Goal: Information Seeking & Learning: Learn about a topic

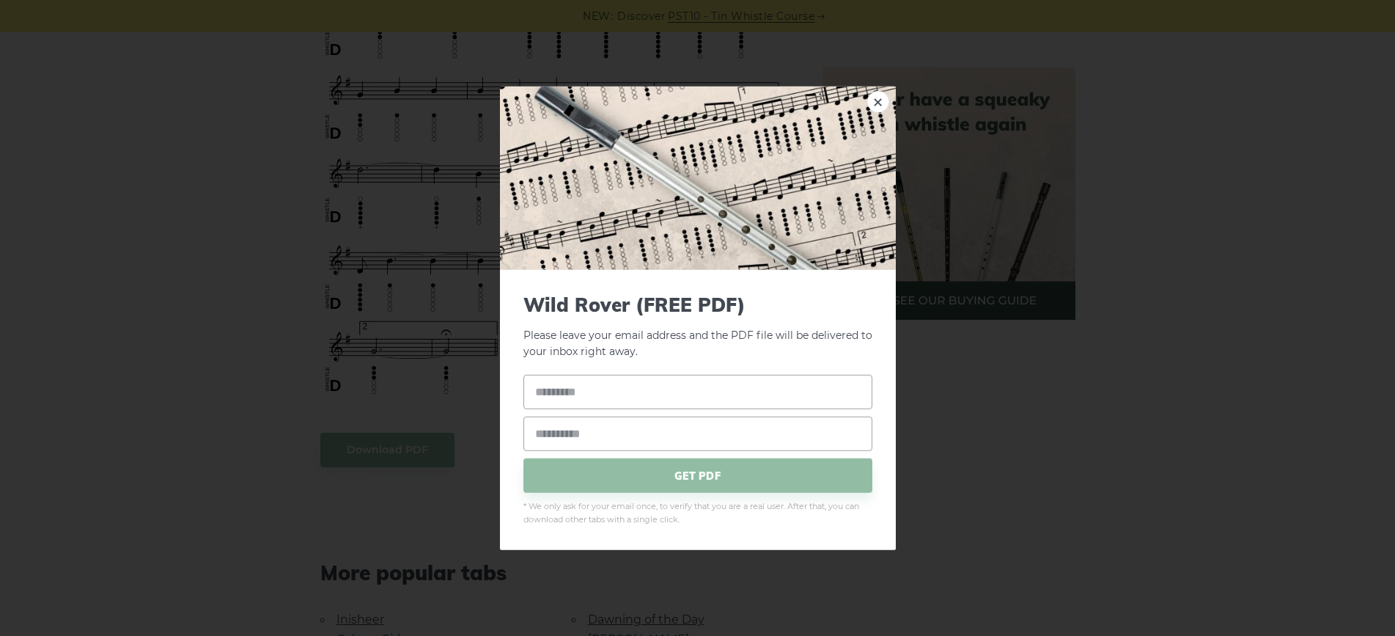
click at [1002, 386] on div "× Wild Rover (FREE PDF) Please leave your email address and the PDF file will b…" at bounding box center [697, 318] width 1395 height 636
click at [879, 103] on link "×" at bounding box center [878, 101] width 22 height 22
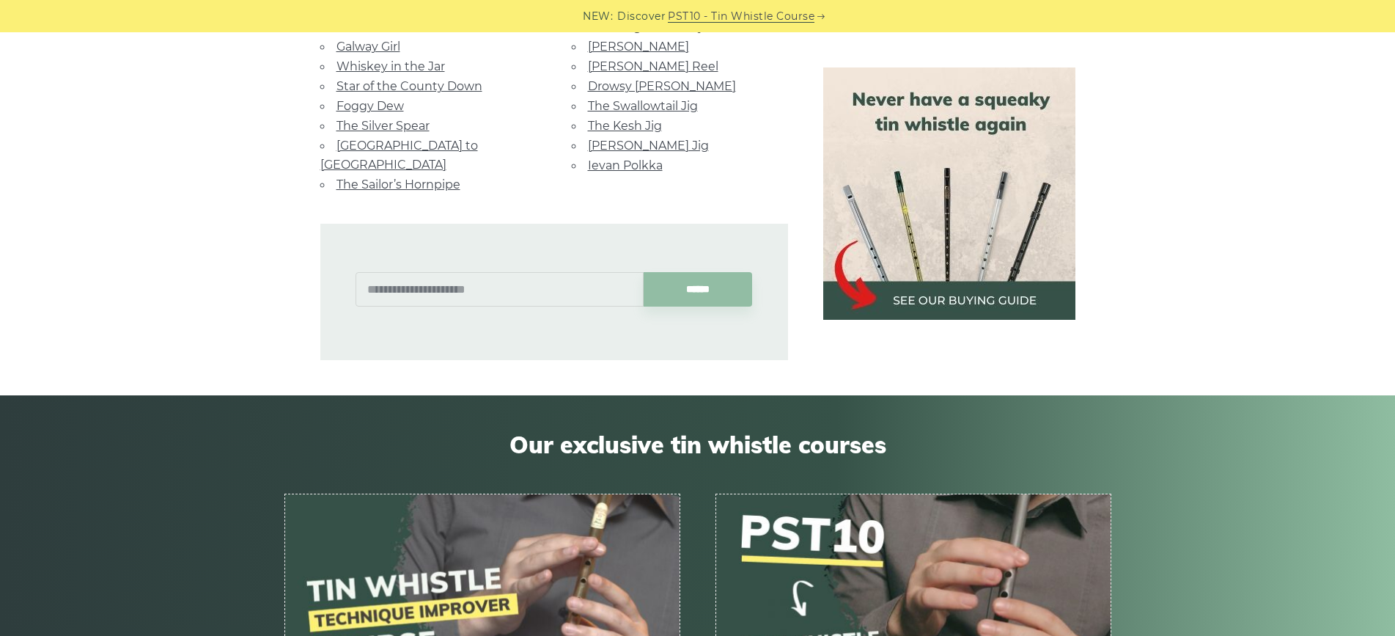
scroll to position [1519, 0]
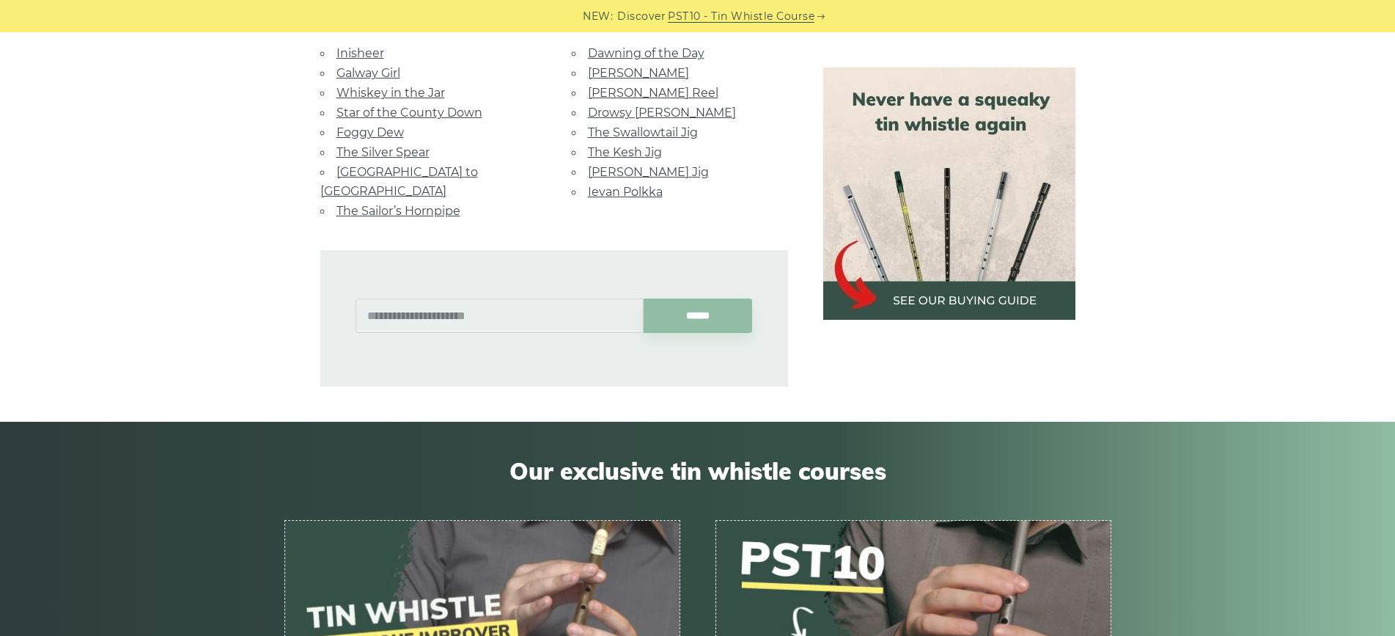
click at [942, 298] on img at bounding box center [949, 193] width 252 height 252
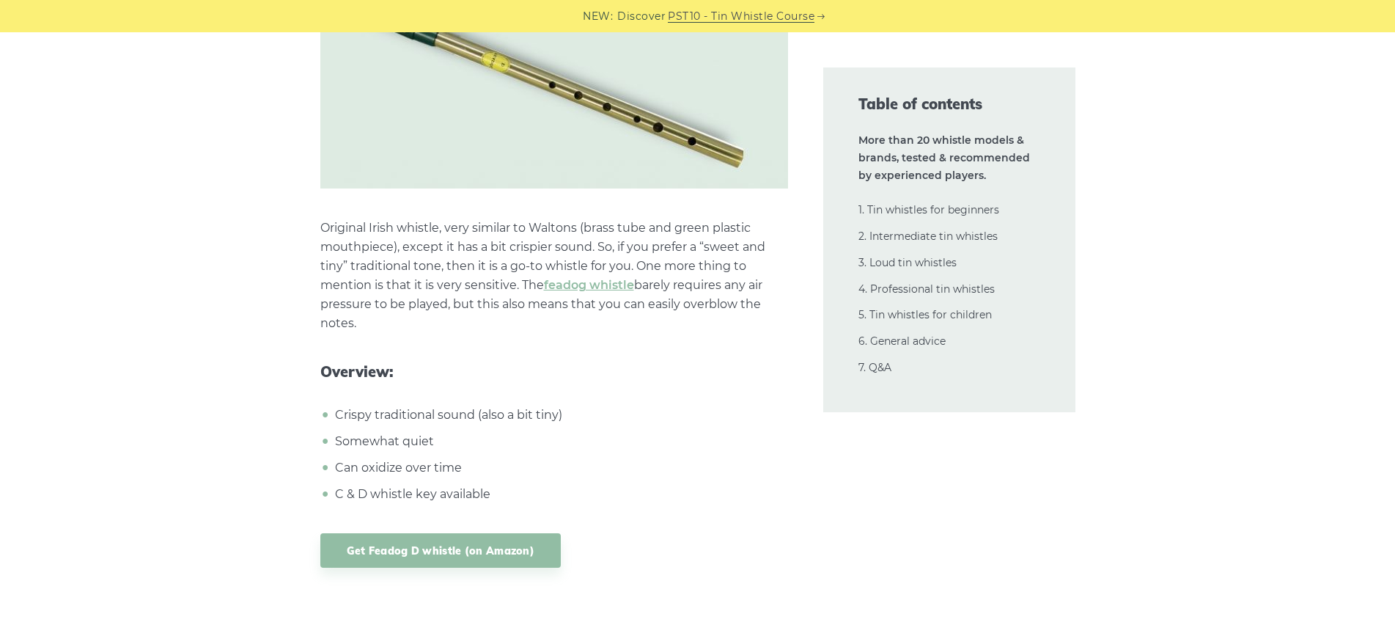
scroll to position [3665, 0]
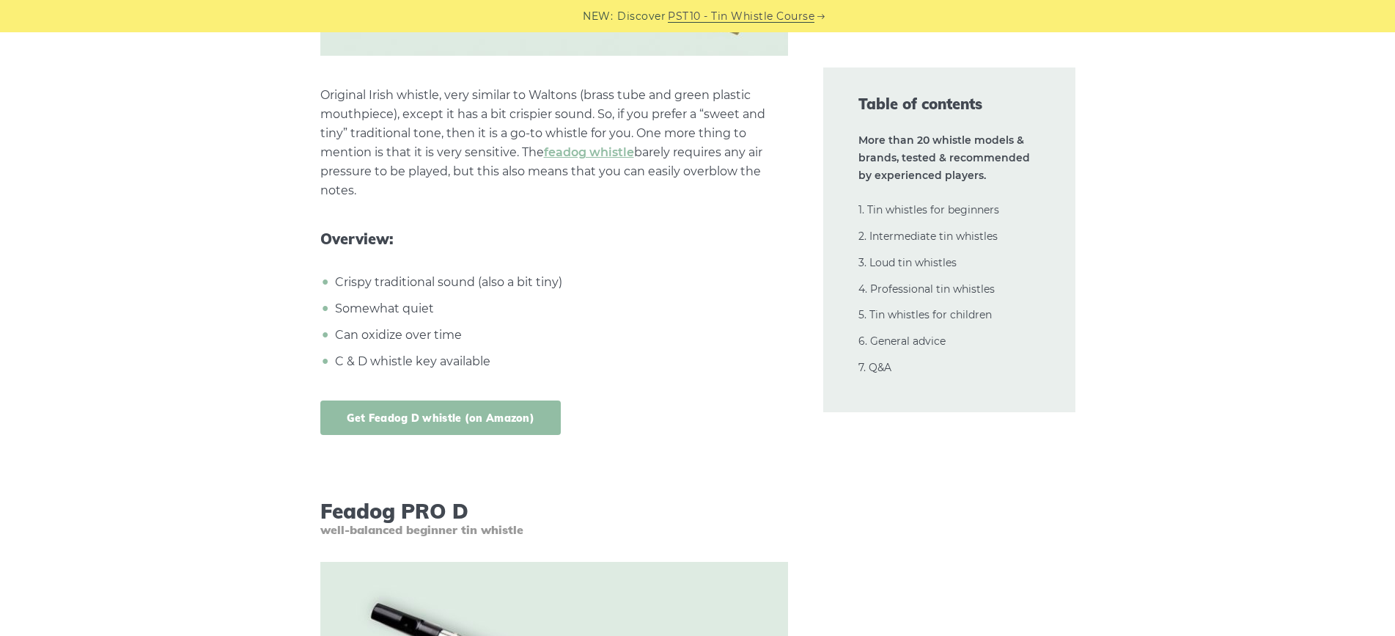
click at [466, 405] on link "Get Feadog D whistle (on Amazon)" at bounding box center [440, 417] width 241 height 34
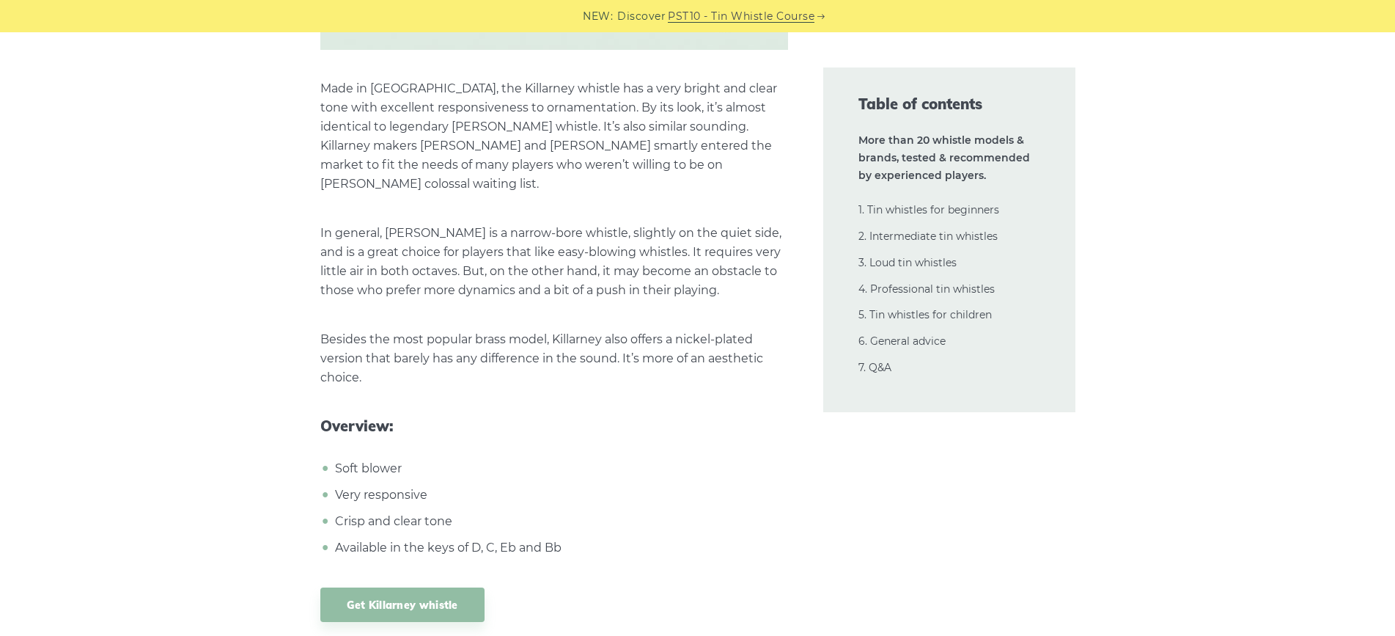
scroll to position [9603, 0]
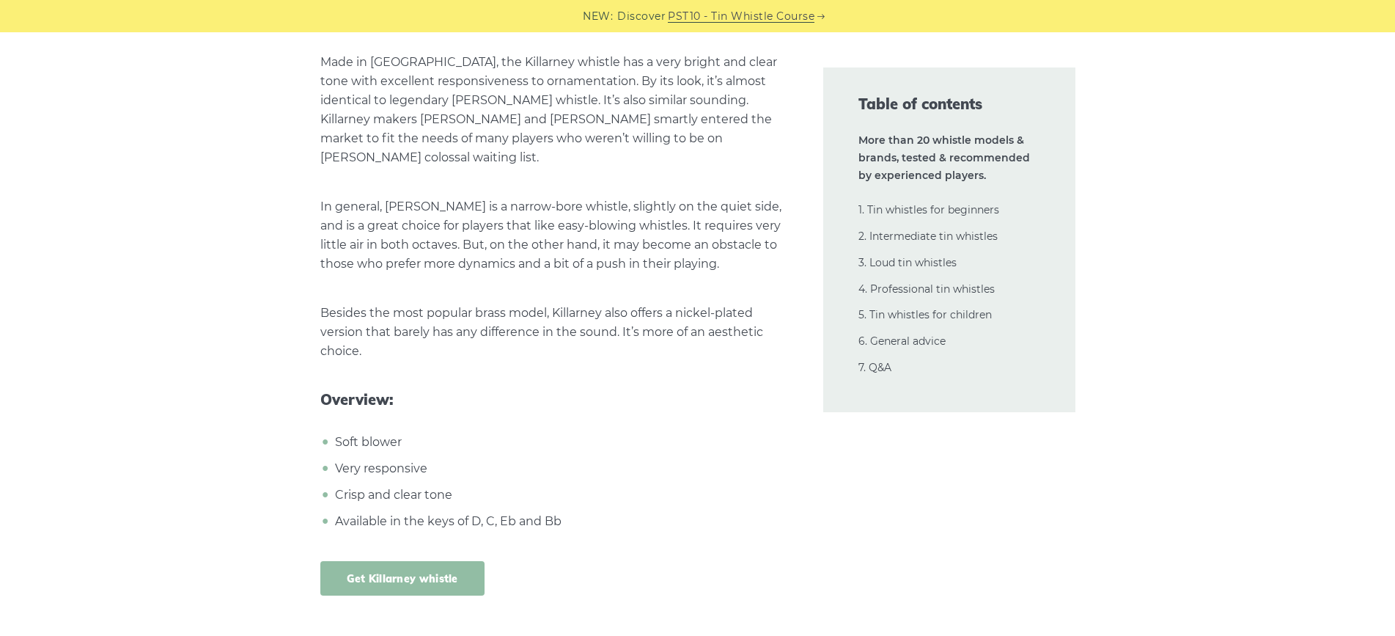
click at [436, 561] on link "Get Killarney whistle" at bounding box center [402, 578] width 164 height 34
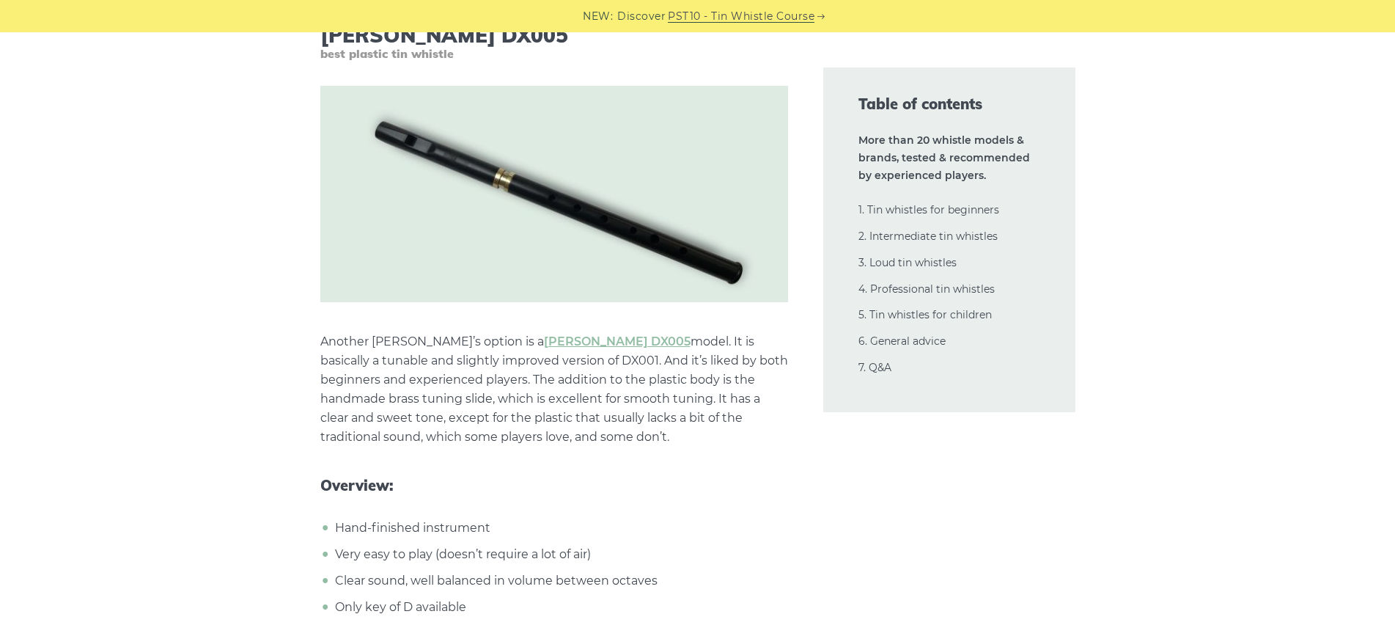
scroll to position [8577, 0]
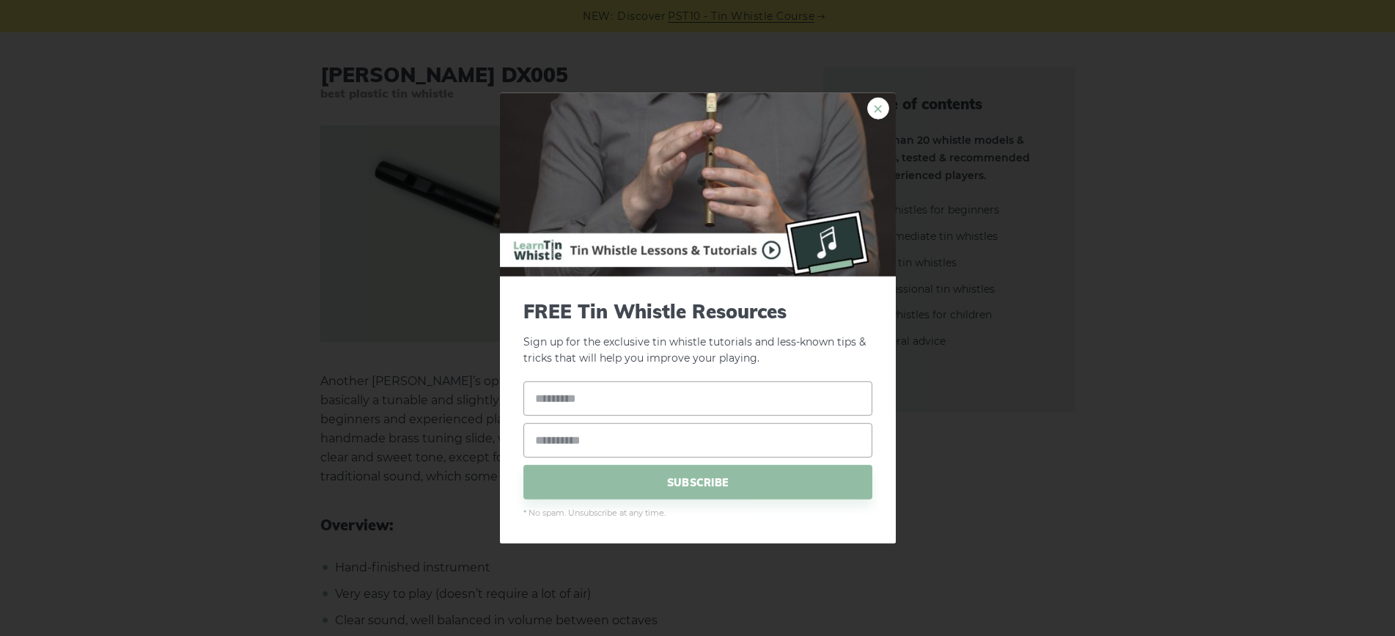
click at [885, 109] on link "×" at bounding box center [878, 108] width 22 height 22
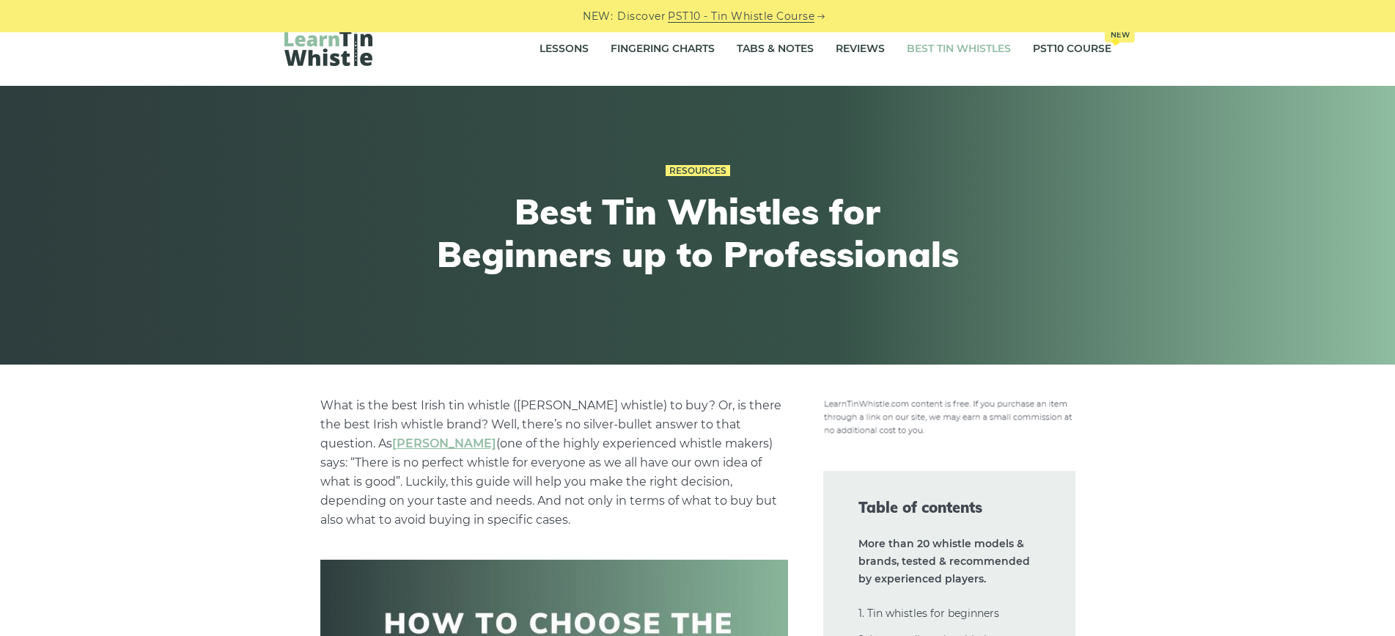
scroll to position [0, 0]
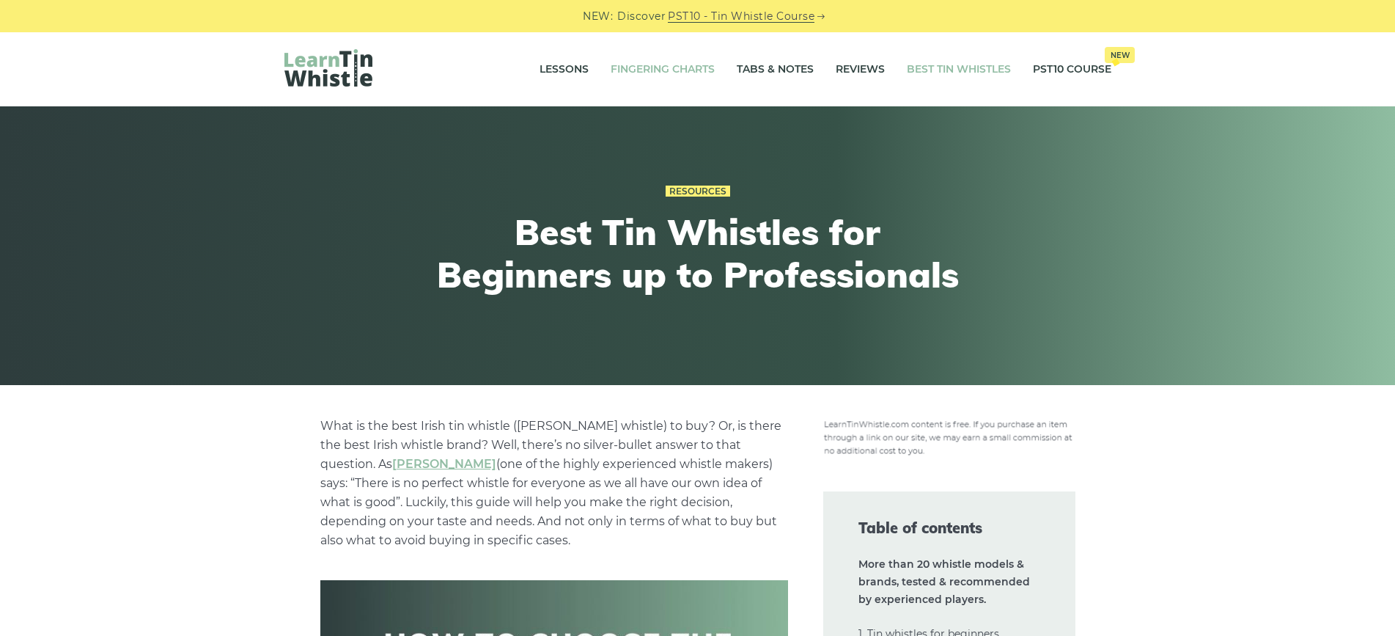
click at [633, 68] on link "Fingering Charts" at bounding box center [663, 69] width 104 height 37
click at [770, 70] on link "Tabs & Notes" at bounding box center [775, 69] width 77 height 37
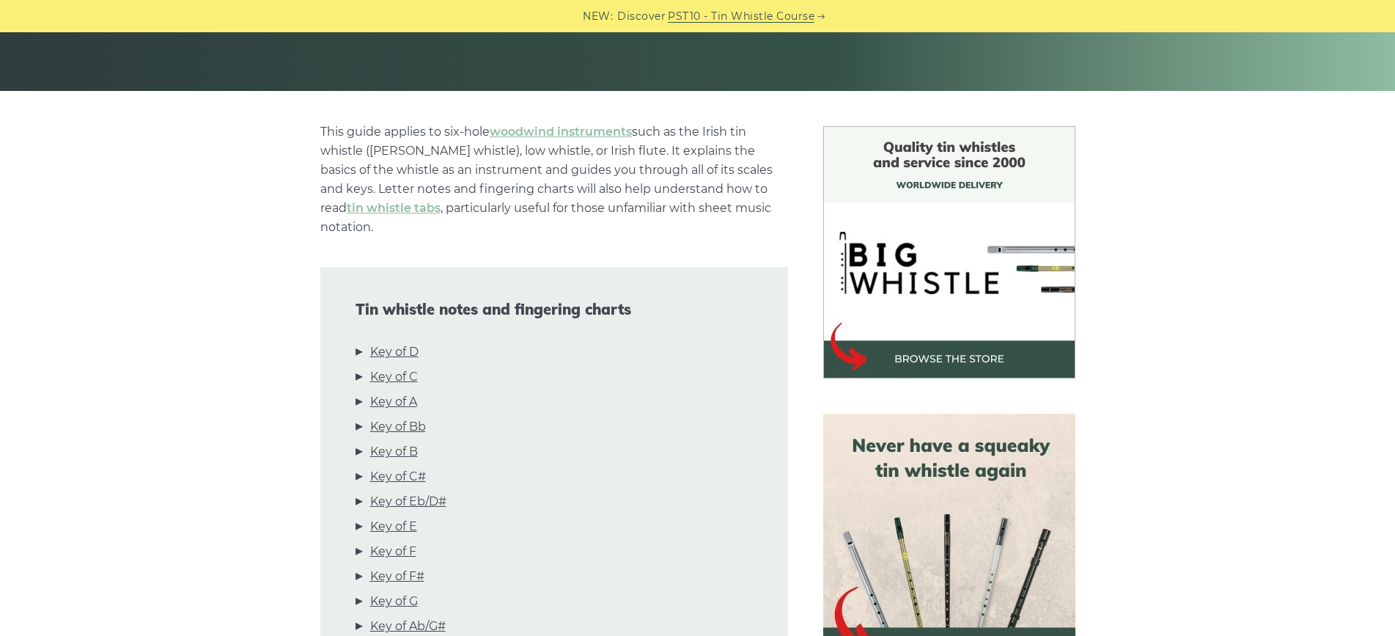
scroll to position [367, 0]
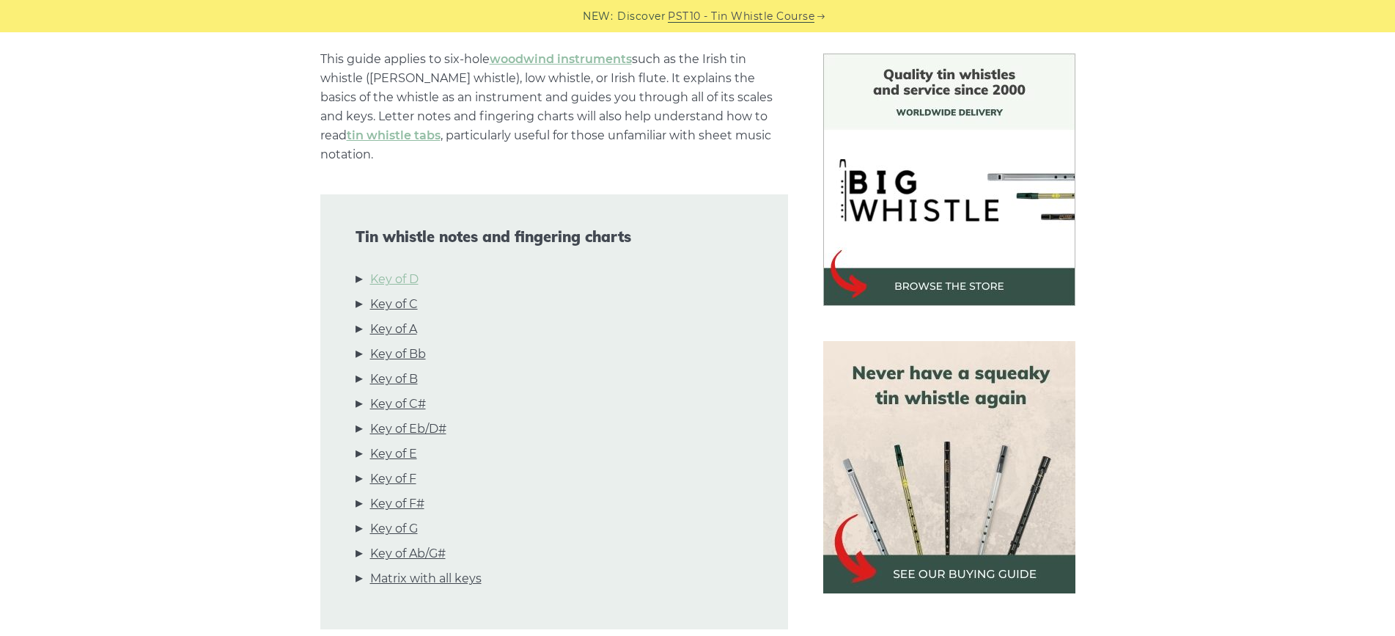
click at [387, 270] on link "Key of D" at bounding box center [394, 279] width 48 height 19
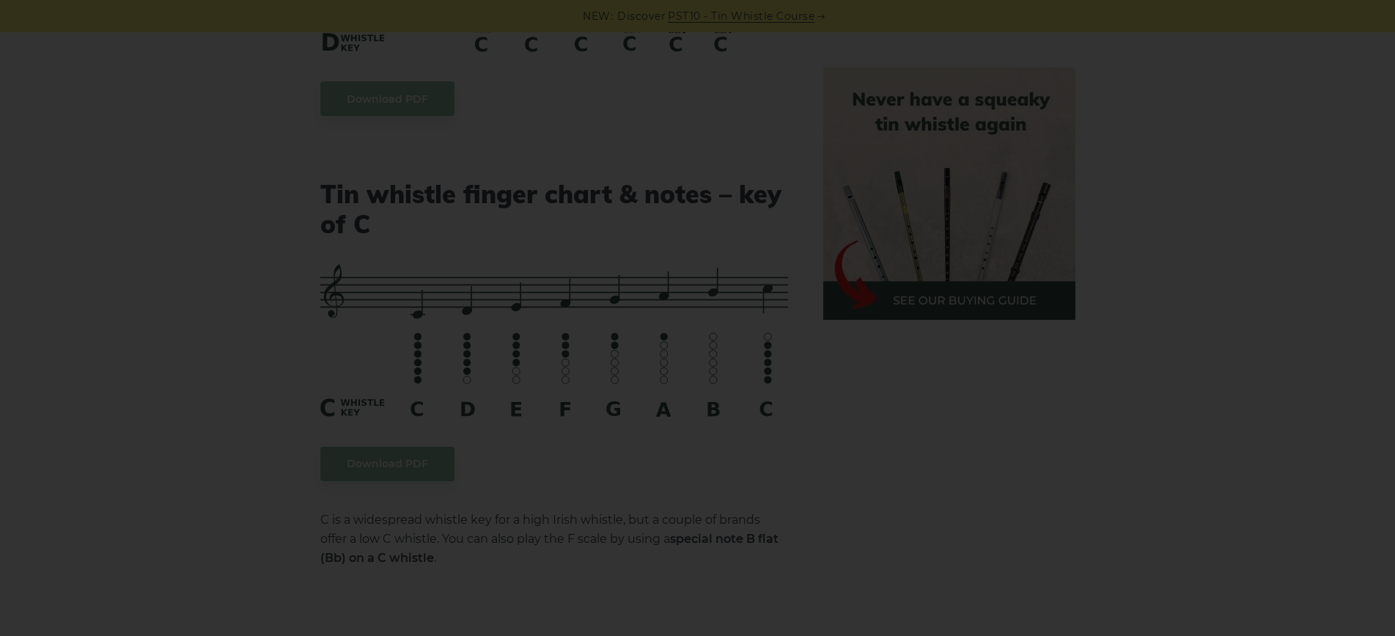
scroll to position [0, 0]
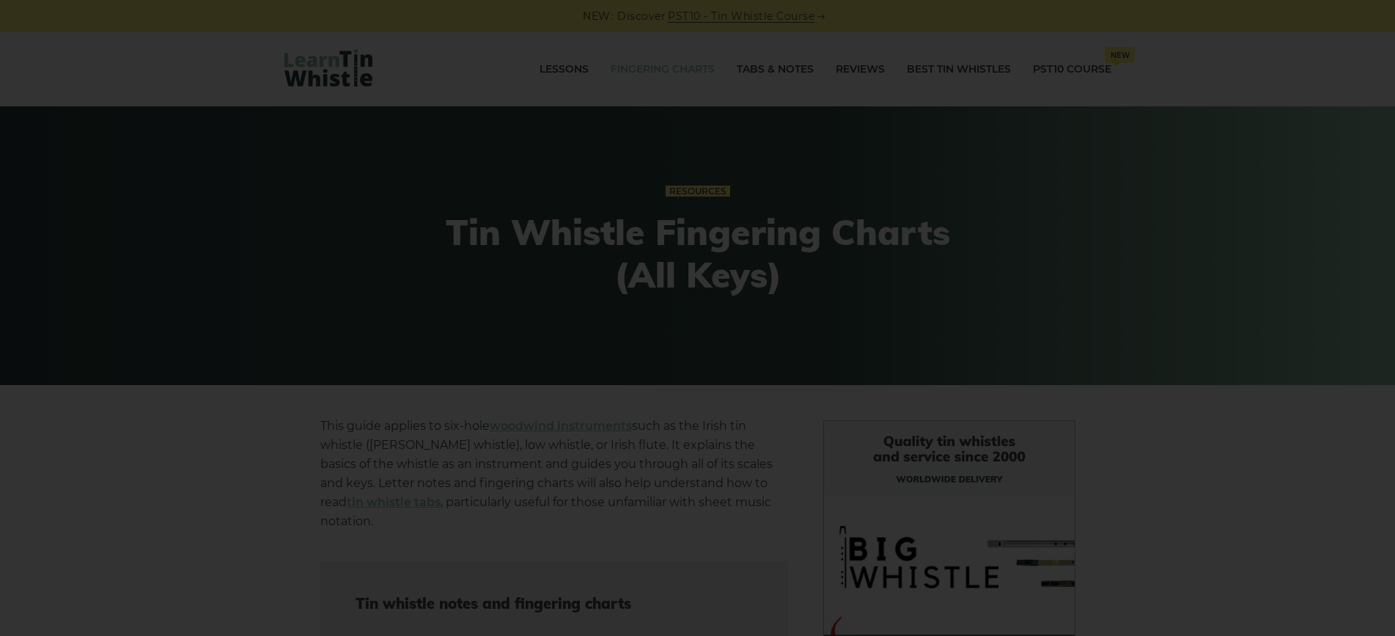
click at [1151, 169] on div "×" at bounding box center [697, 318] width 1395 height 636
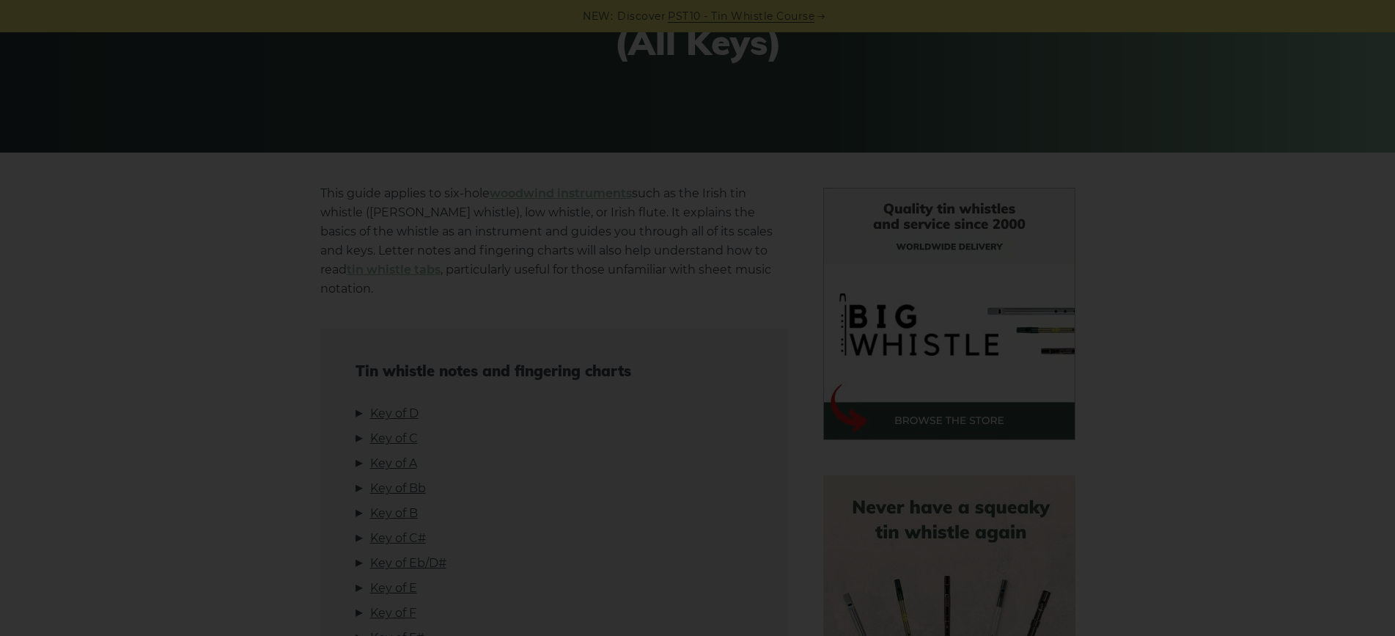
scroll to position [220, 0]
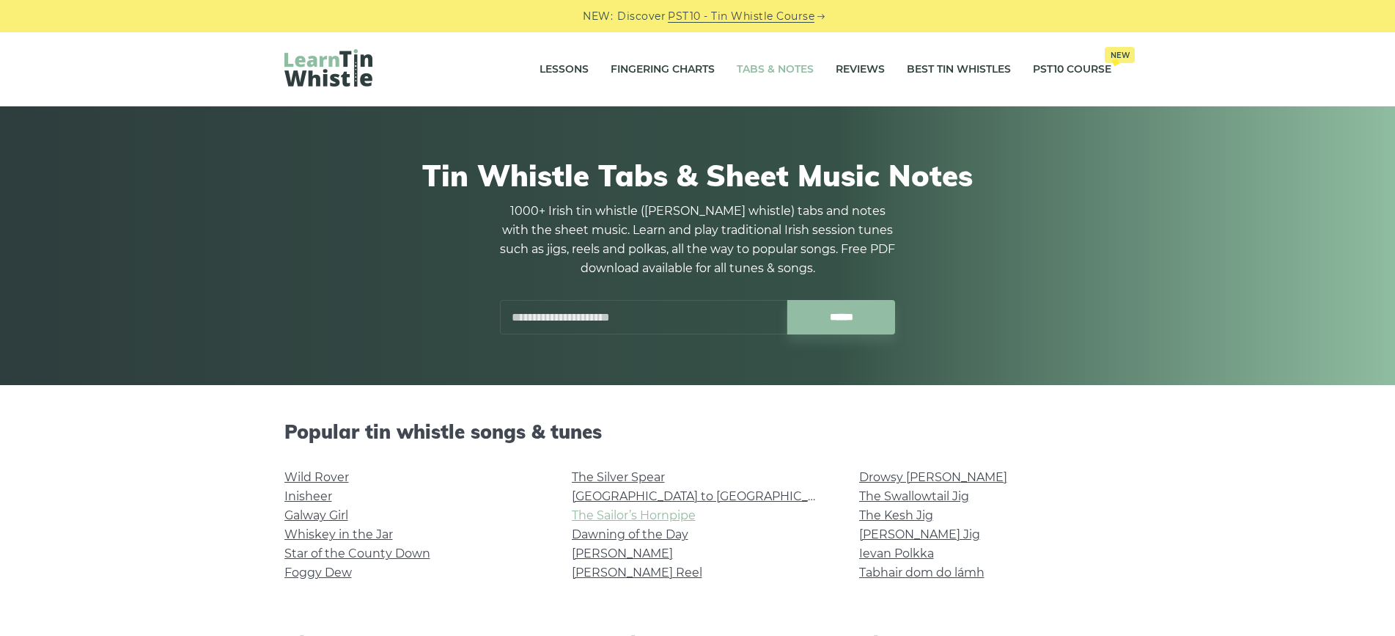
click at [666, 512] on link "The Sailor’s Hornpipe" at bounding box center [634, 515] width 124 height 14
click at [331, 514] on link "Galway Girl" at bounding box center [316, 515] width 64 height 14
click at [350, 533] on link "Whiskey in the Jar" at bounding box center [338, 534] width 108 height 14
click at [668, 510] on link "The Sailor’s Hornpipe" at bounding box center [634, 515] width 124 height 14
click at [315, 474] on link "Wild Rover" at bounding box center [316, 477] width 65 height 14
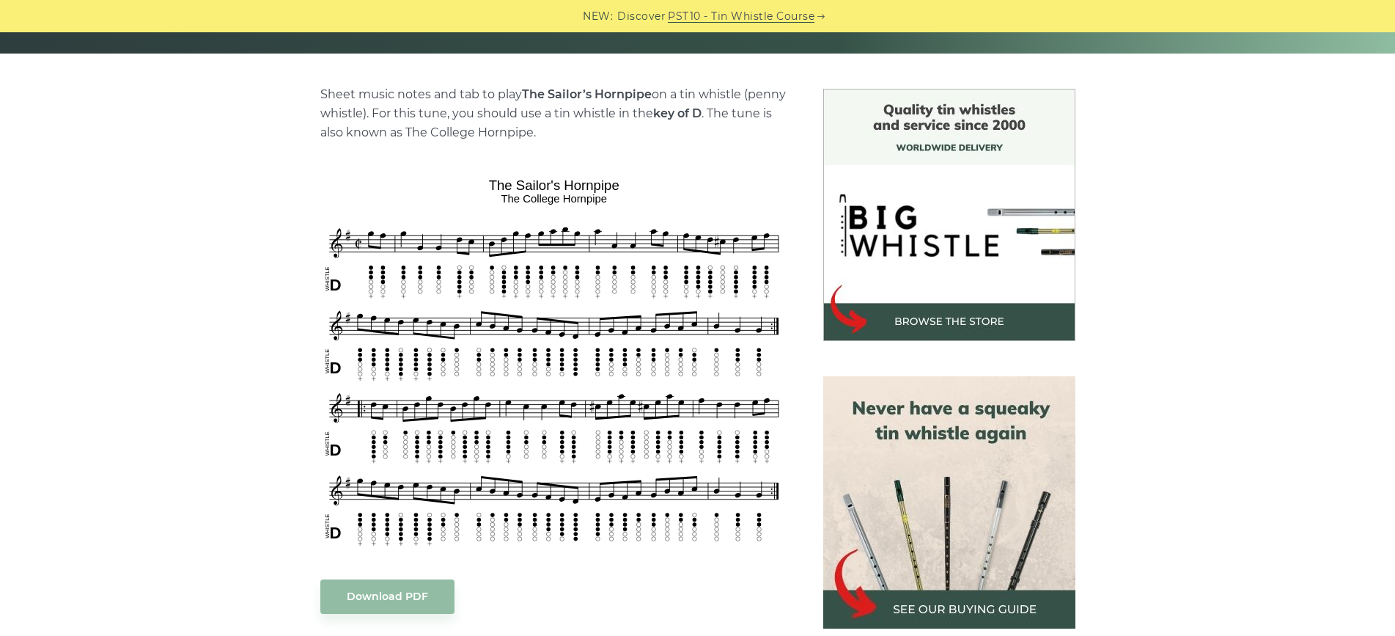
scroll to position [367, 0]
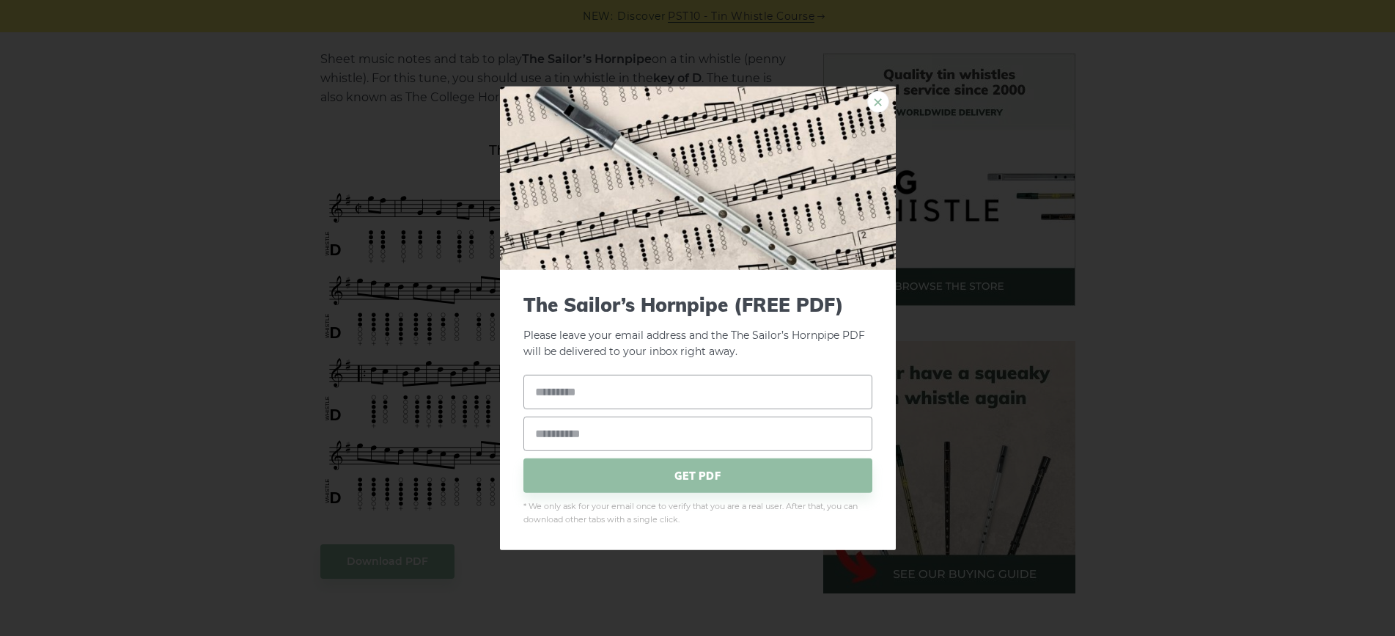
click at [874, 104] on link "×" at bounding box center [878, 101] width 22 height 22
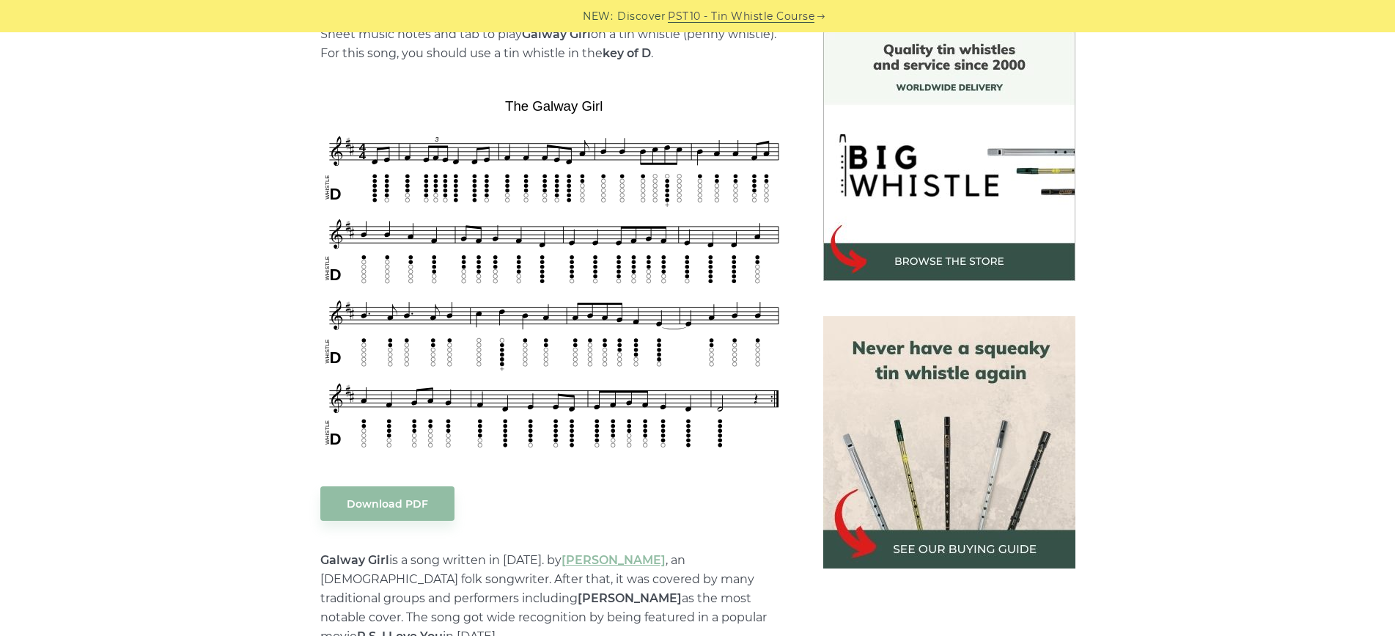
scroll to position [367, 0]
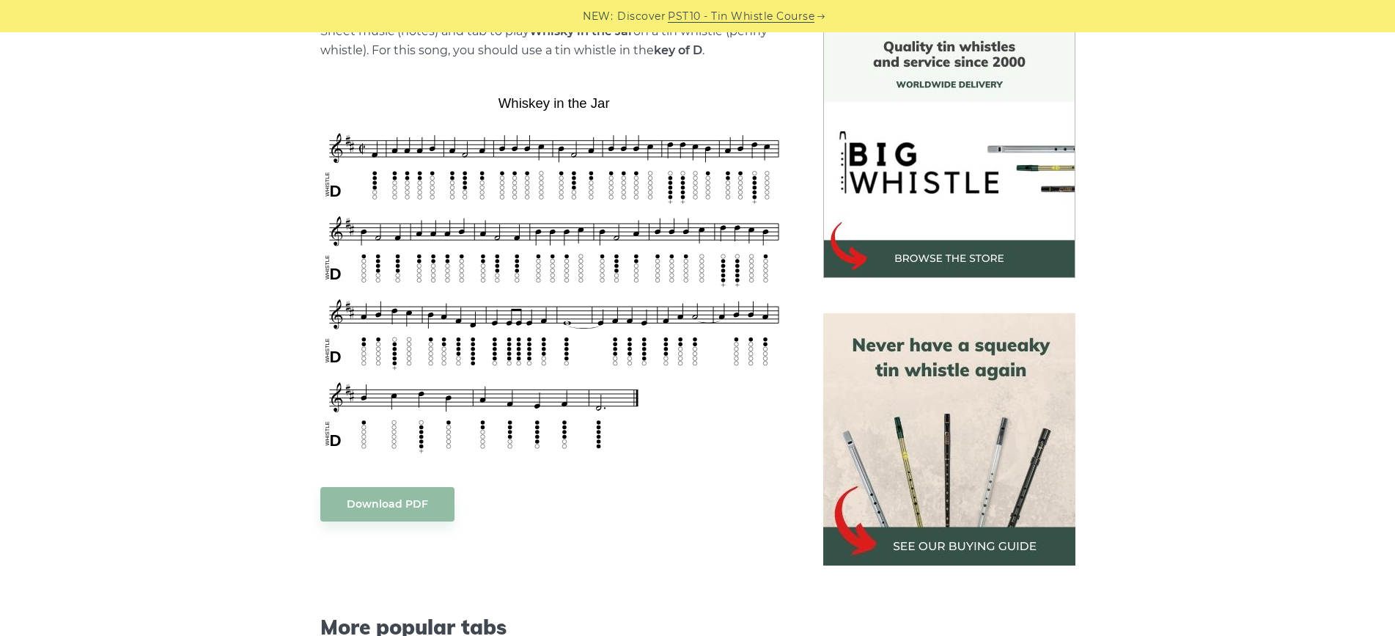
scroll to position [367, 0]
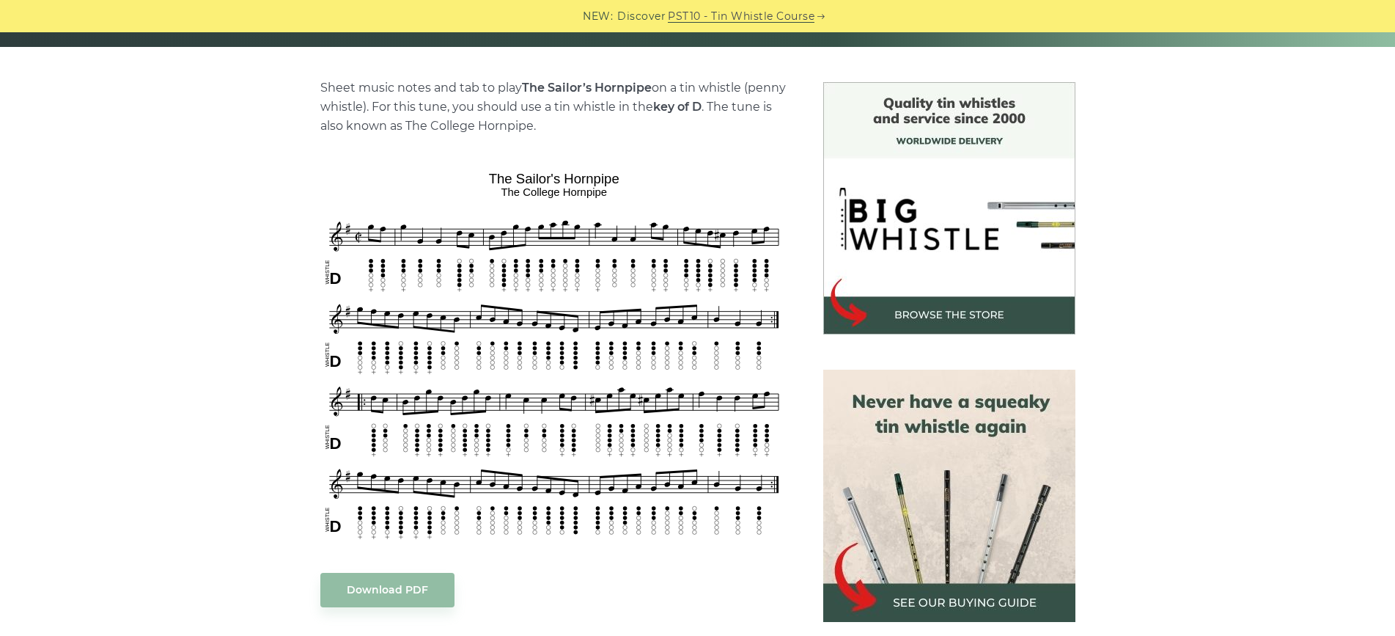
scroll to position [367, 0]
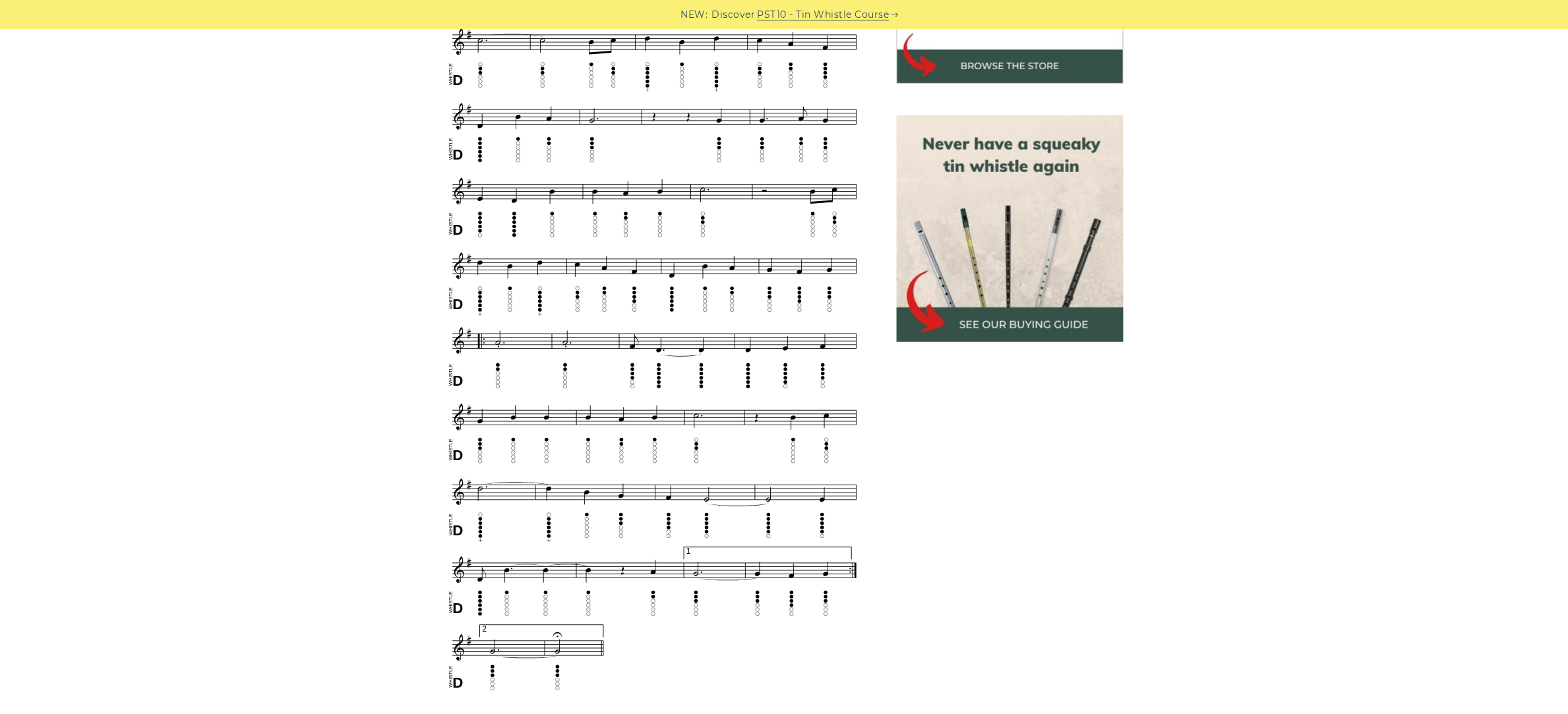
scroll to position [548, 0]
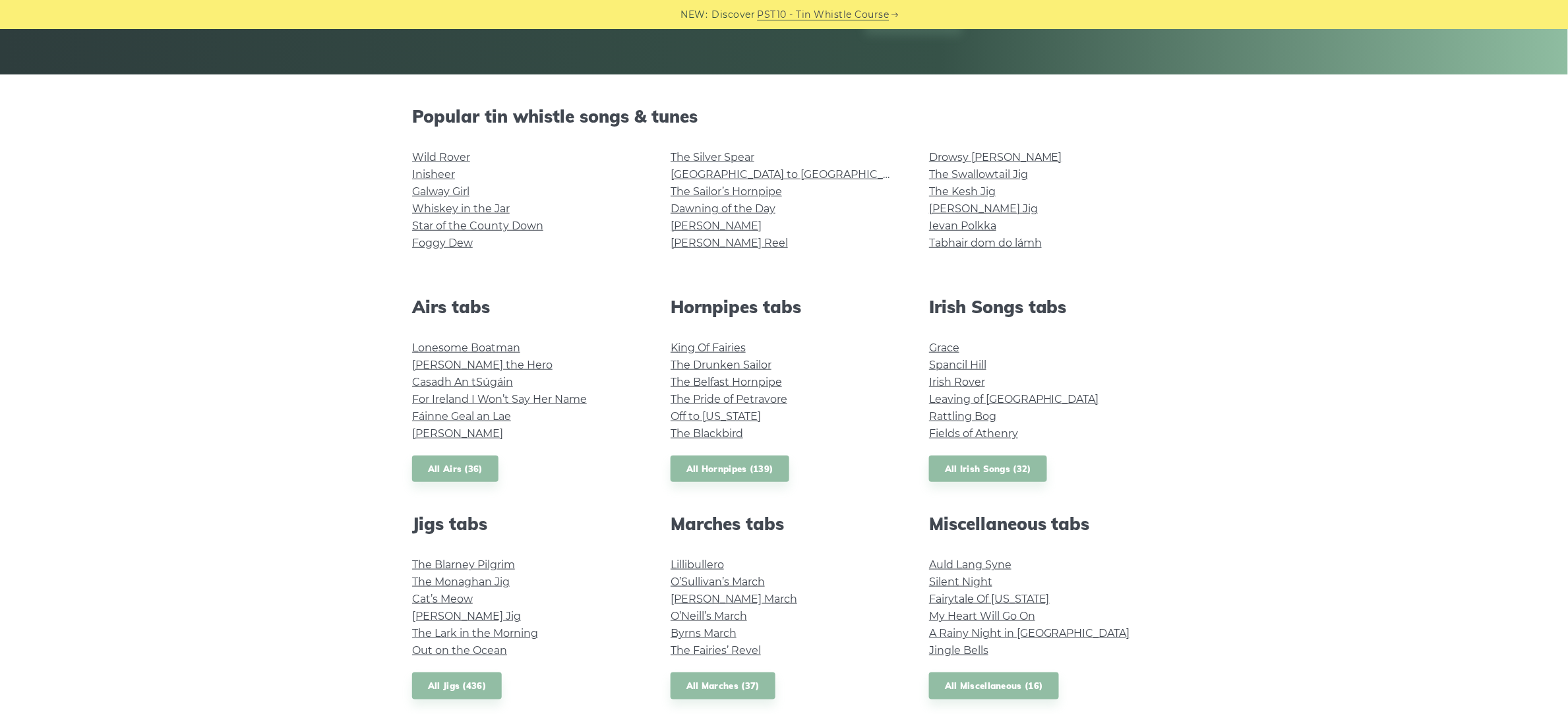
scroll to position [330, 0]
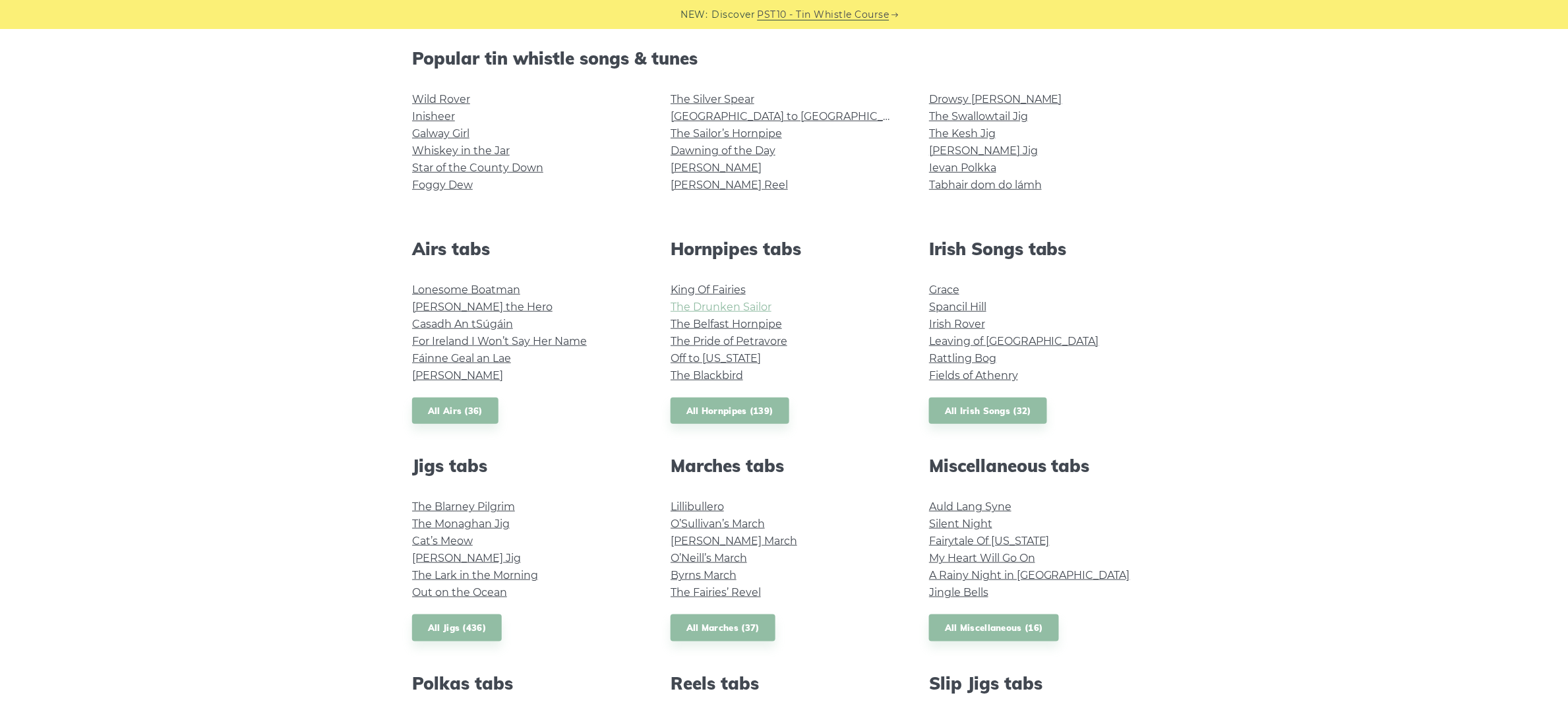
click at [718, 307] on link "The Drunken Sailor" at bounding box center [721, 307] width 101 height 13
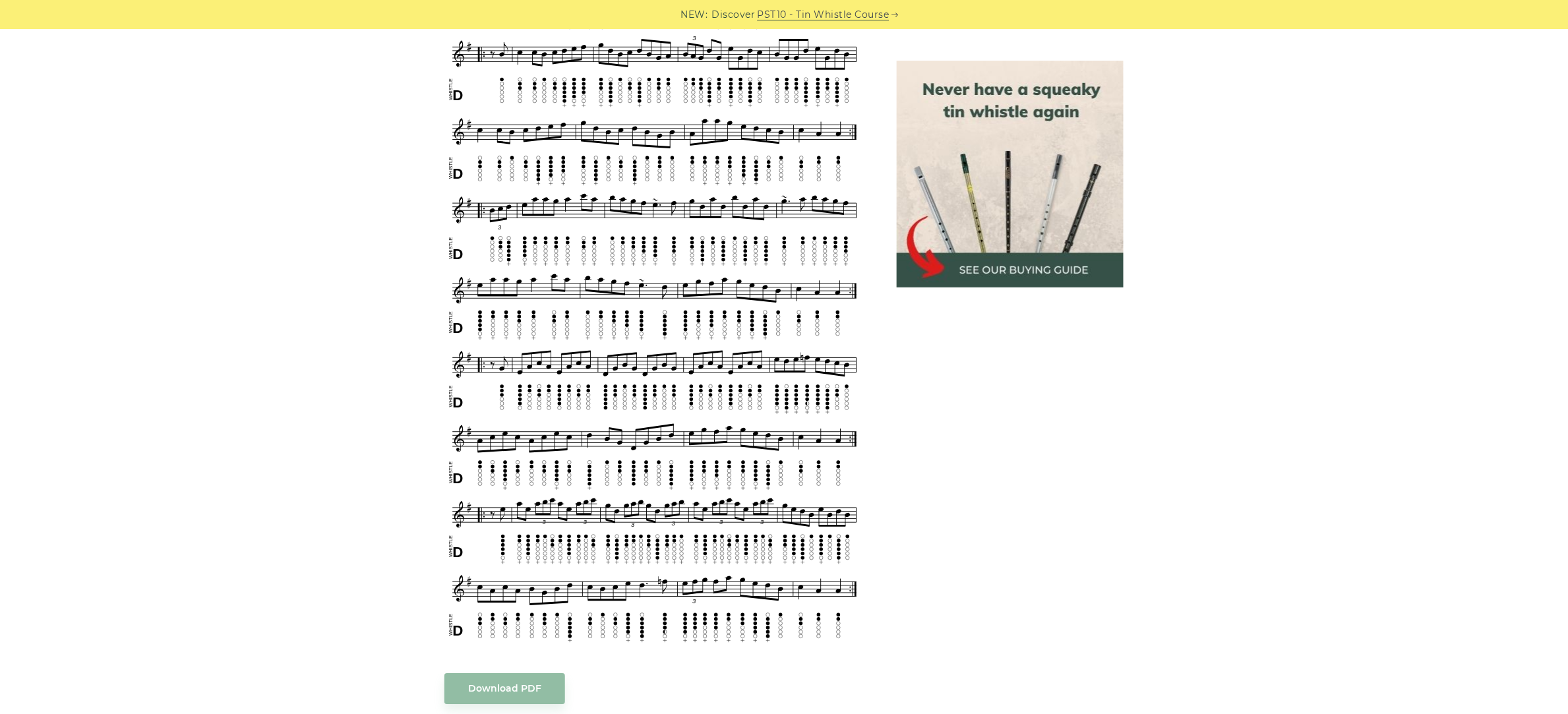
scroll to position [1557, 0]
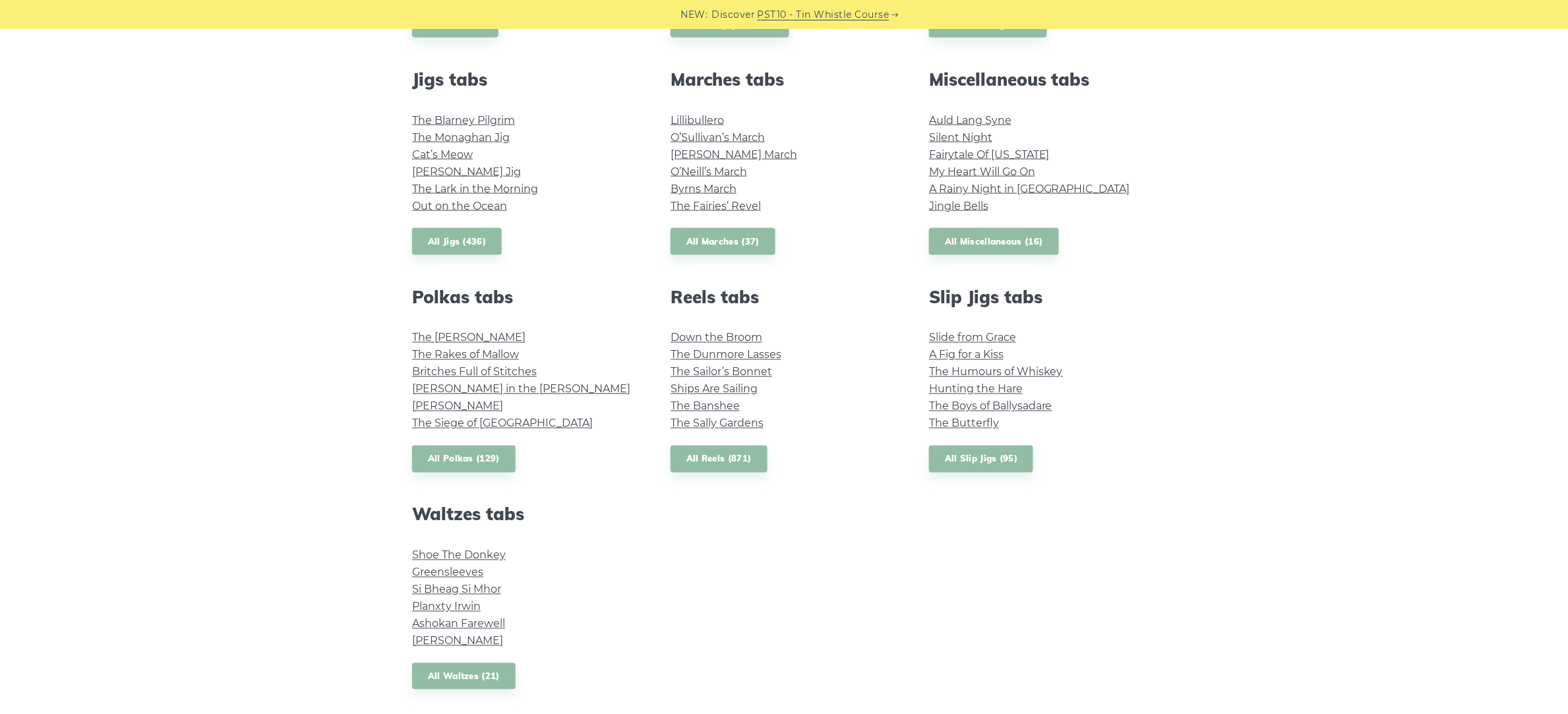
scroll to position [742, 0]
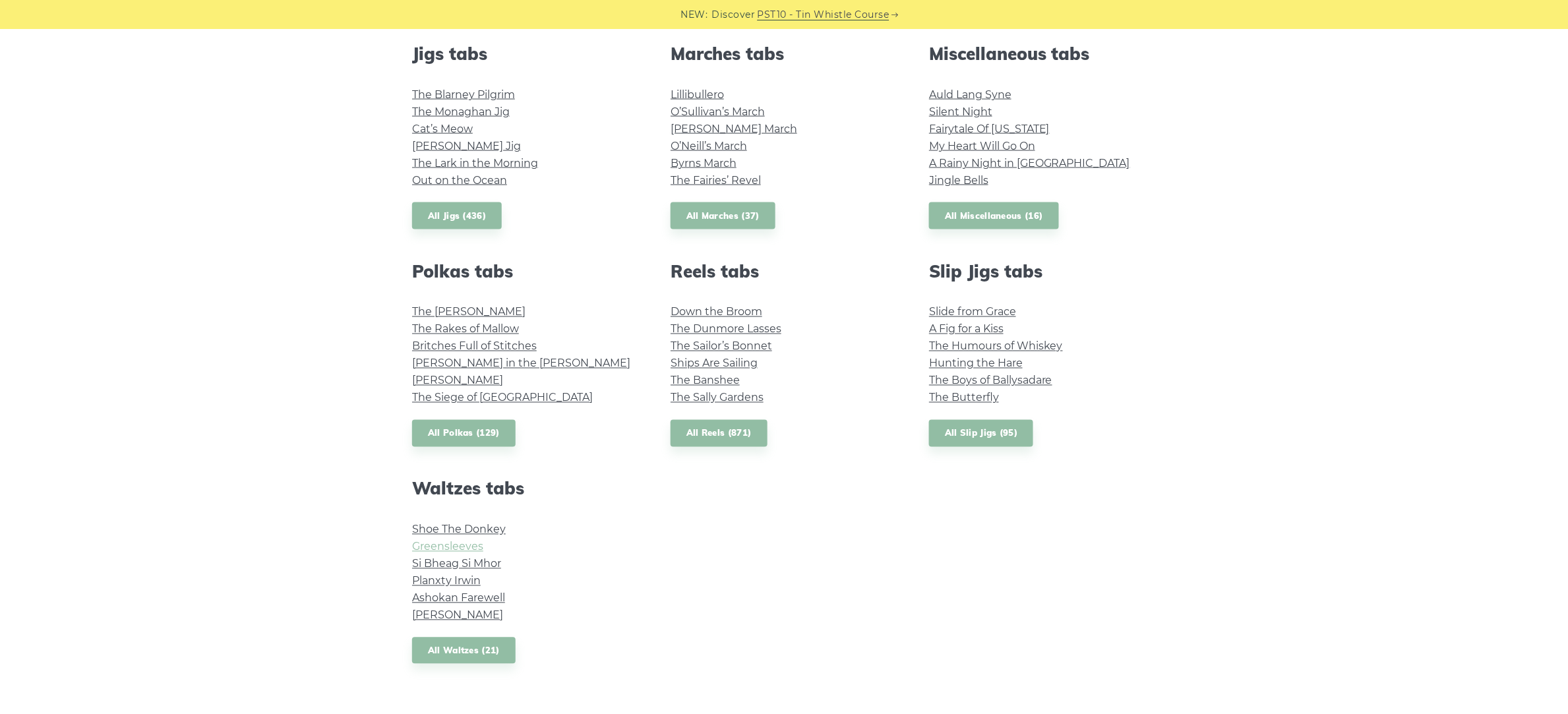
click at [473, 546] on link "Greensleeves" at bounding box center [447, 547] width 71 height 13
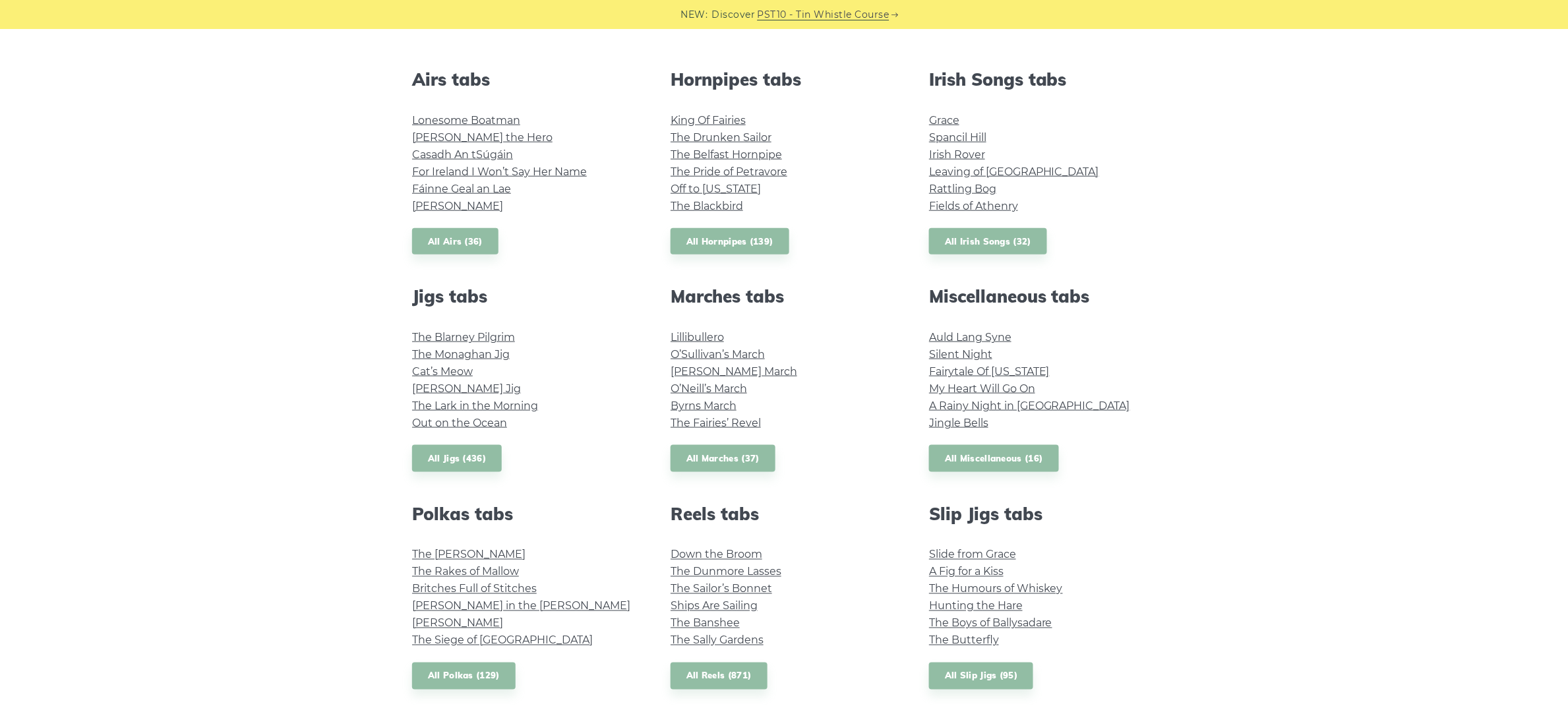
scroll to position [495, 0]
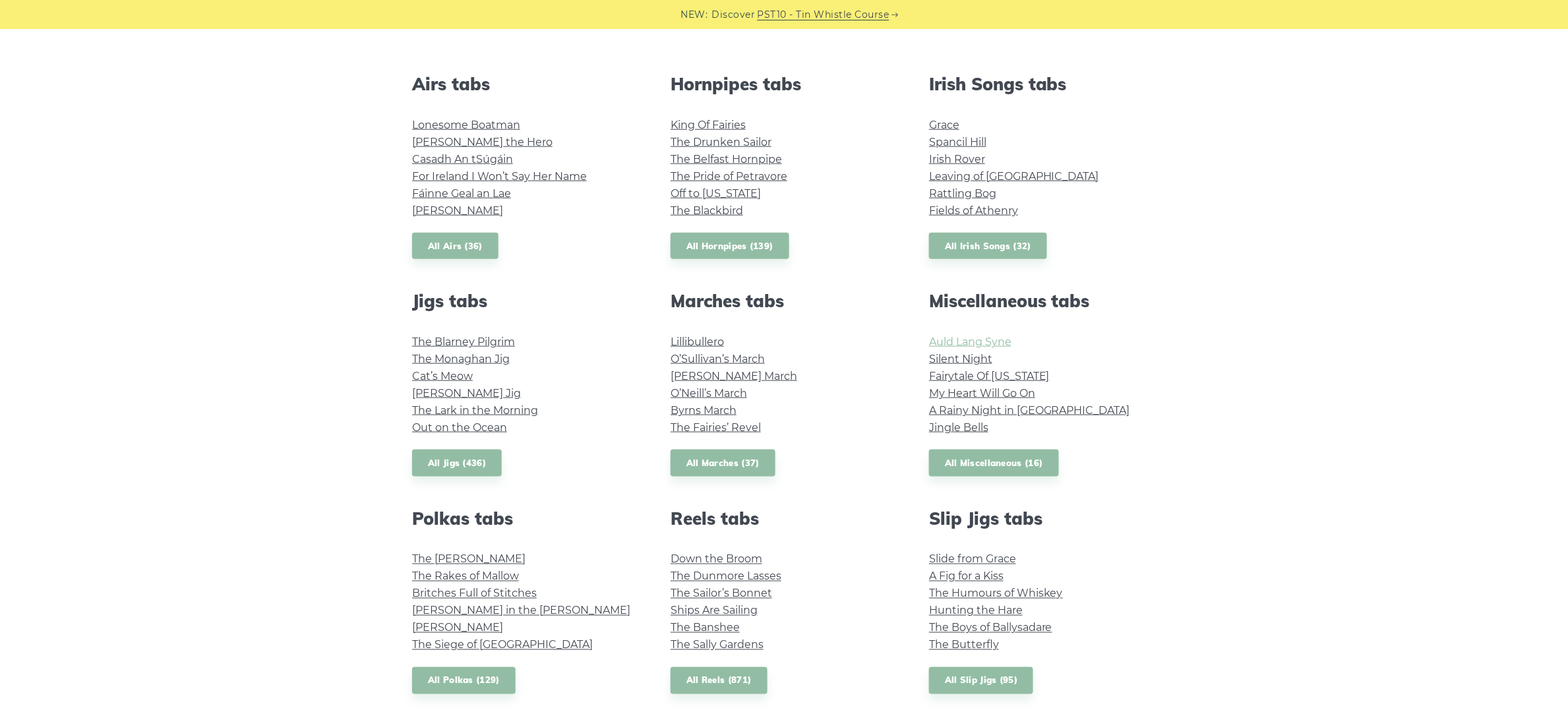
click at [960, 340] on link "Auld Lang Syne" at bounding box center [971, 342] width 83 height 13
click at [954, 358] on link "Silent Night" at bounding box center [961, 359] width 63 height 13
click at [968, 426] on link "Jingle Bells" at bounding box center [959, 427] width 59 height 13
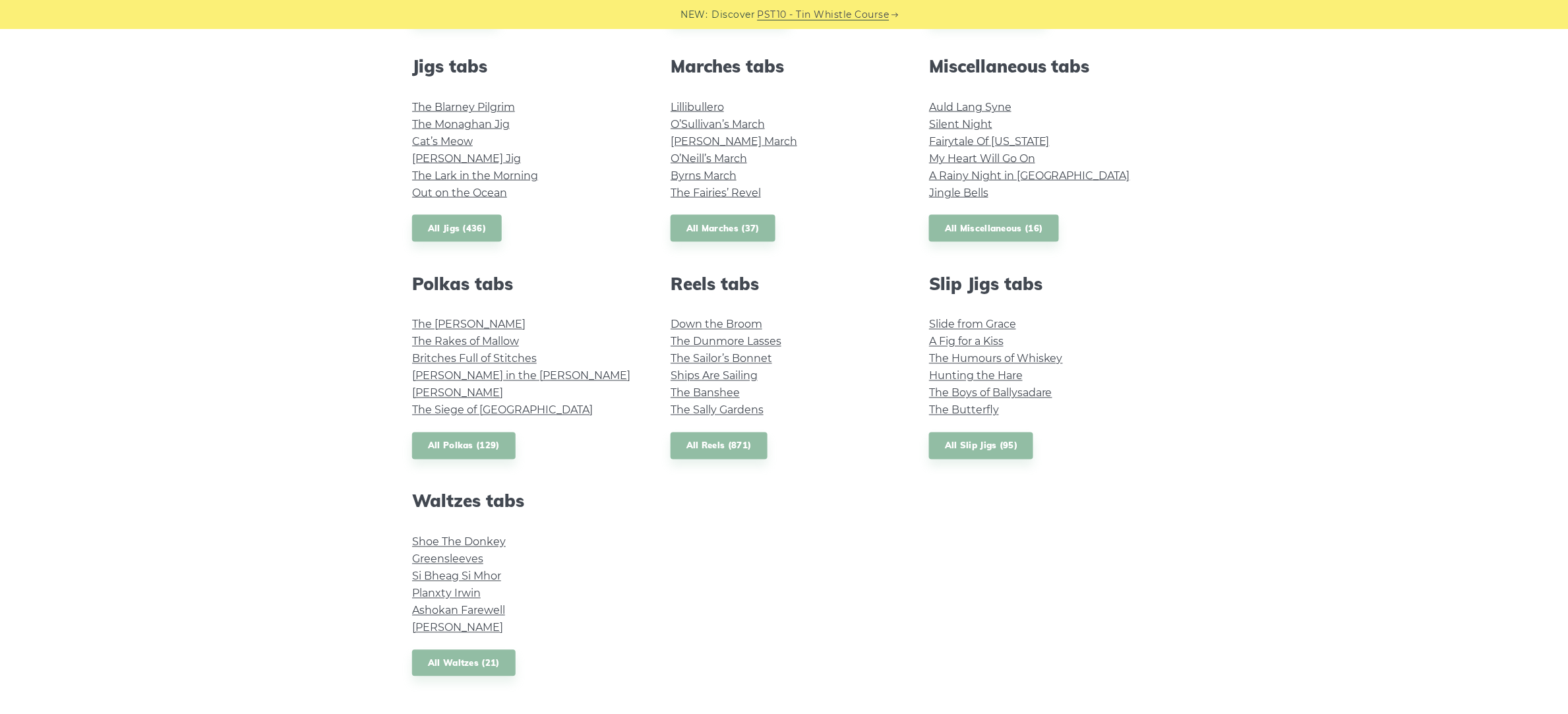
scroll to position [742, 0]
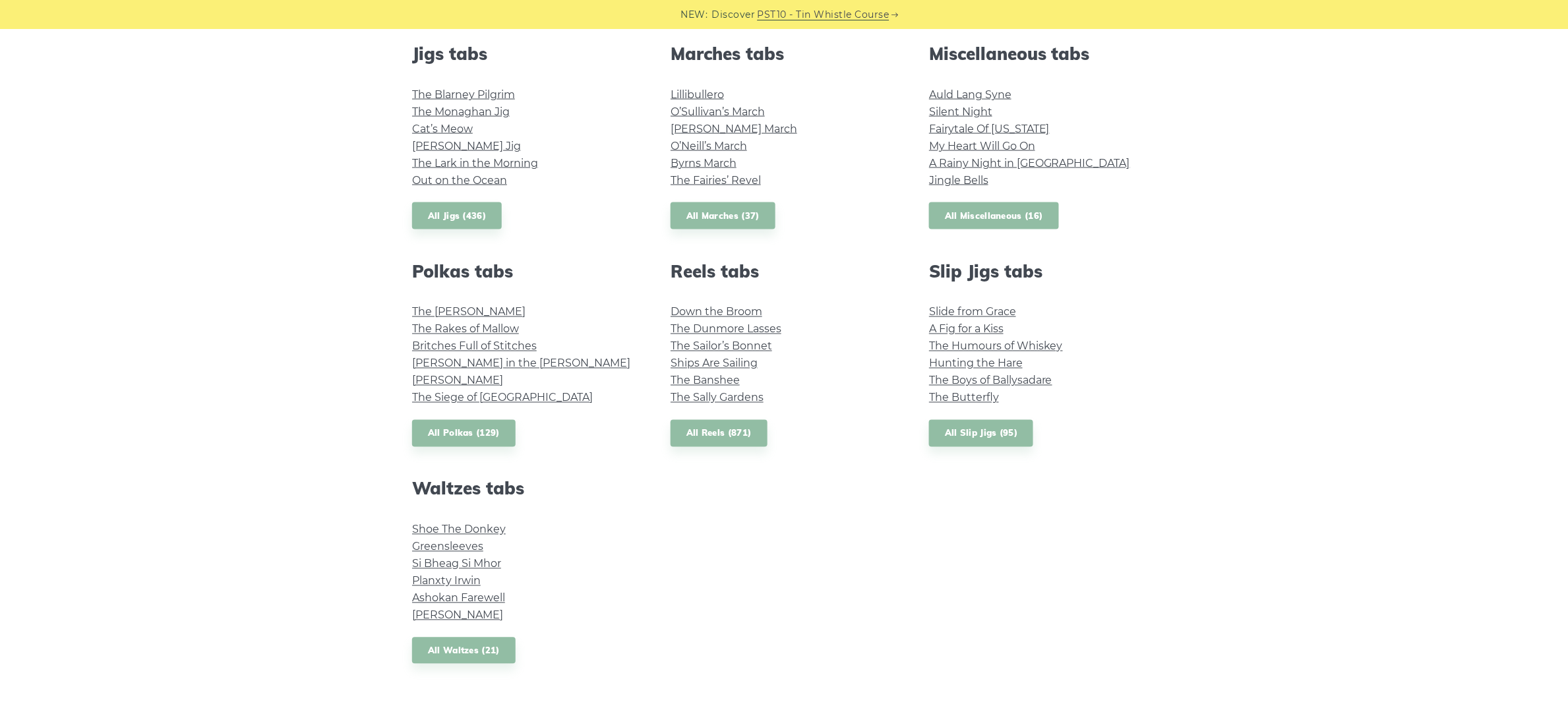
click at [993, 214] on link "All Miscellaneous (16)" at bounding box center [994, 216] width 130 height 27
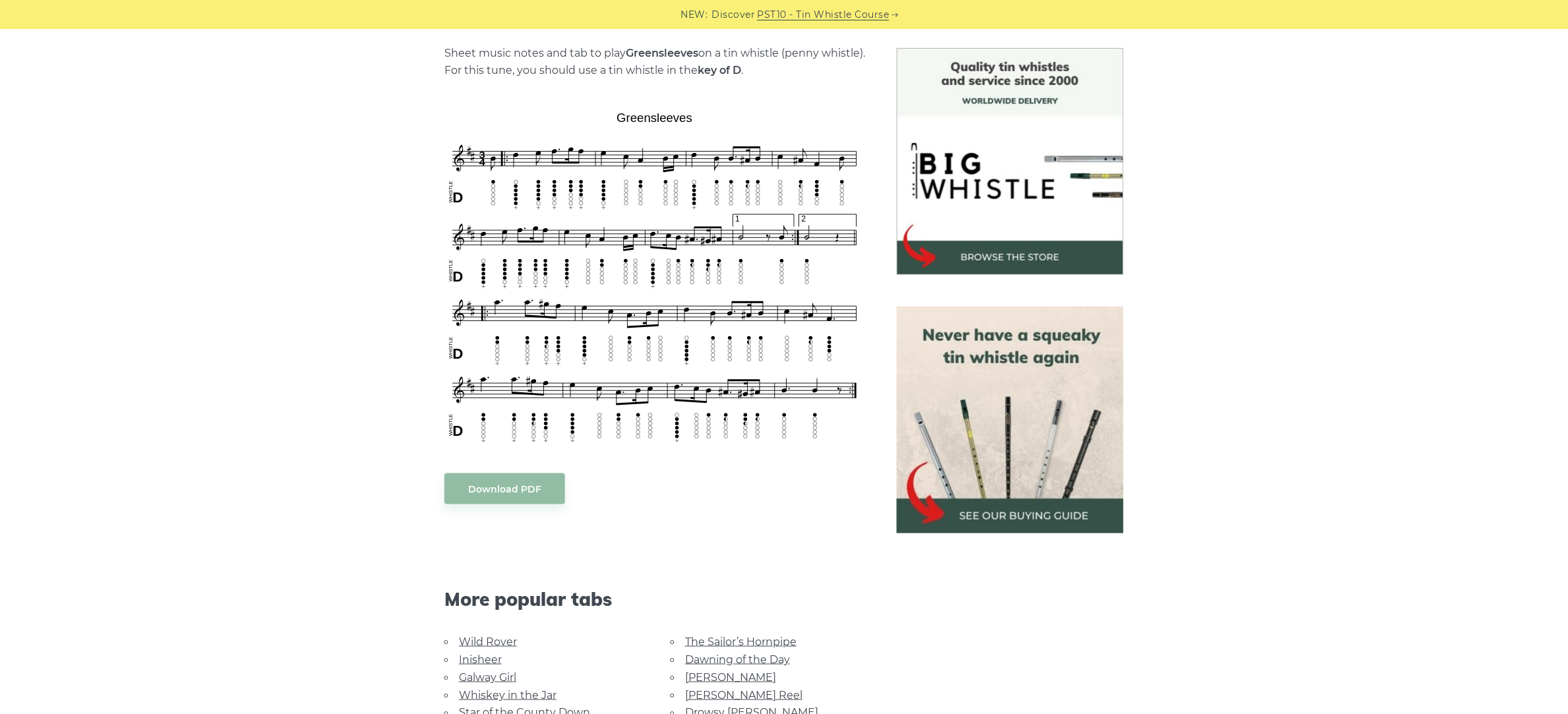
scroll to position [247, 0]
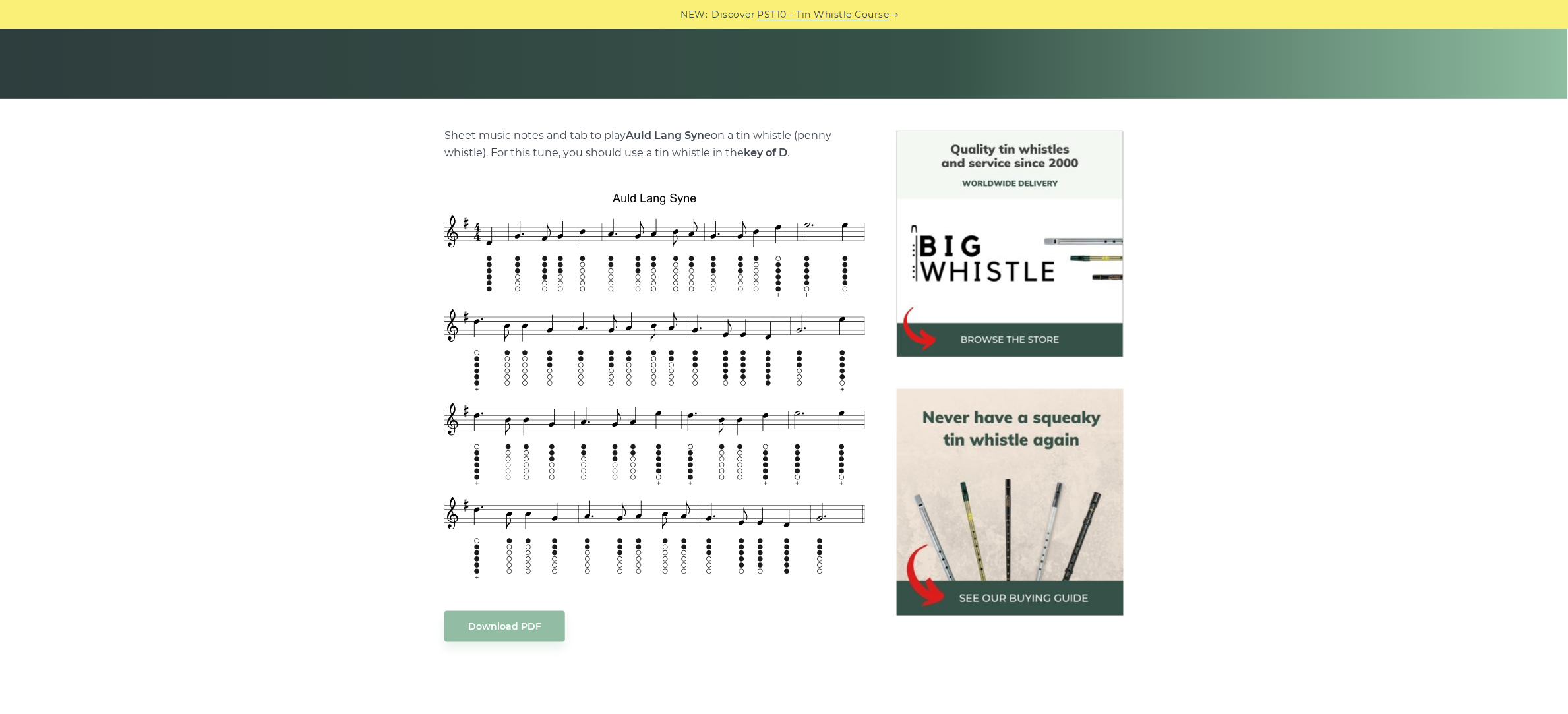
scroll to position [330, 0]
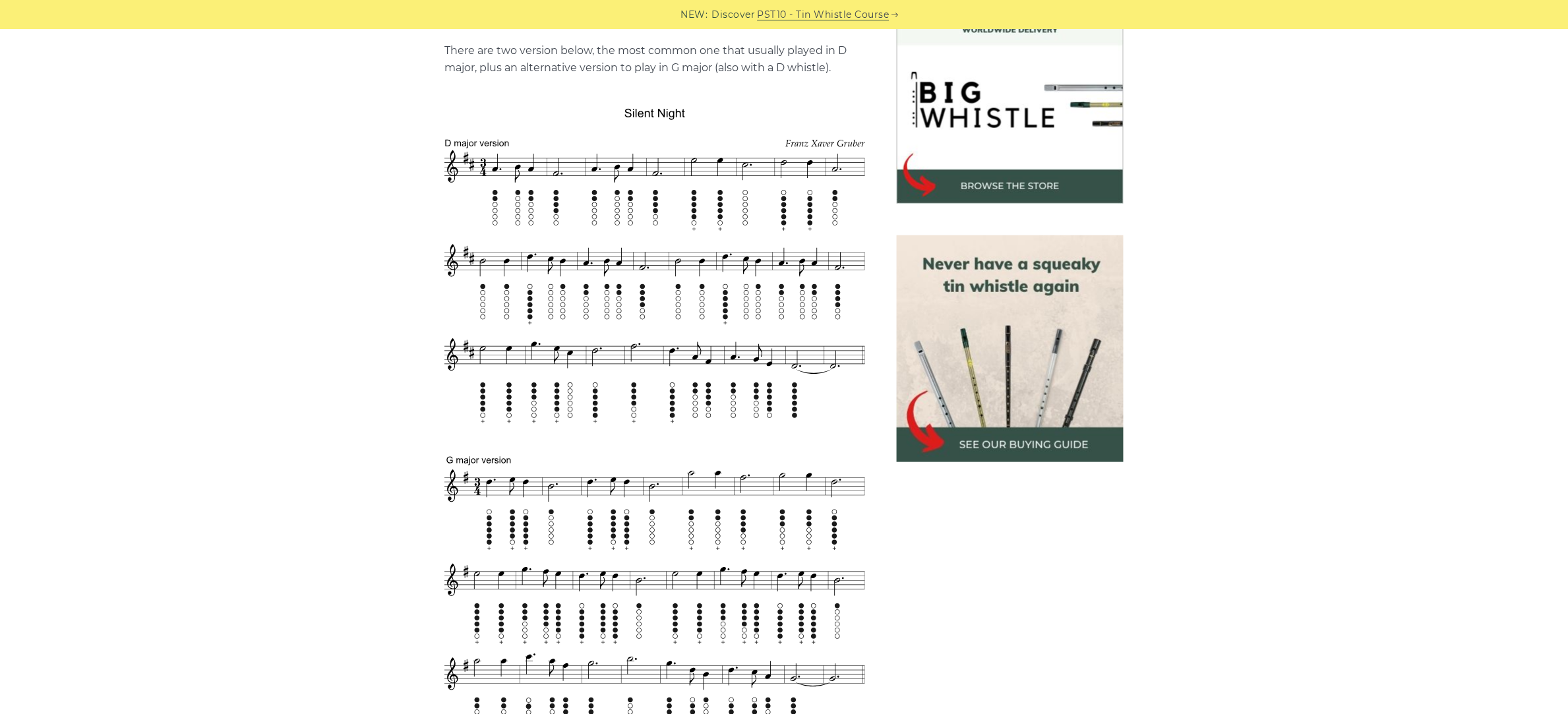
scroll to position [330, 0]
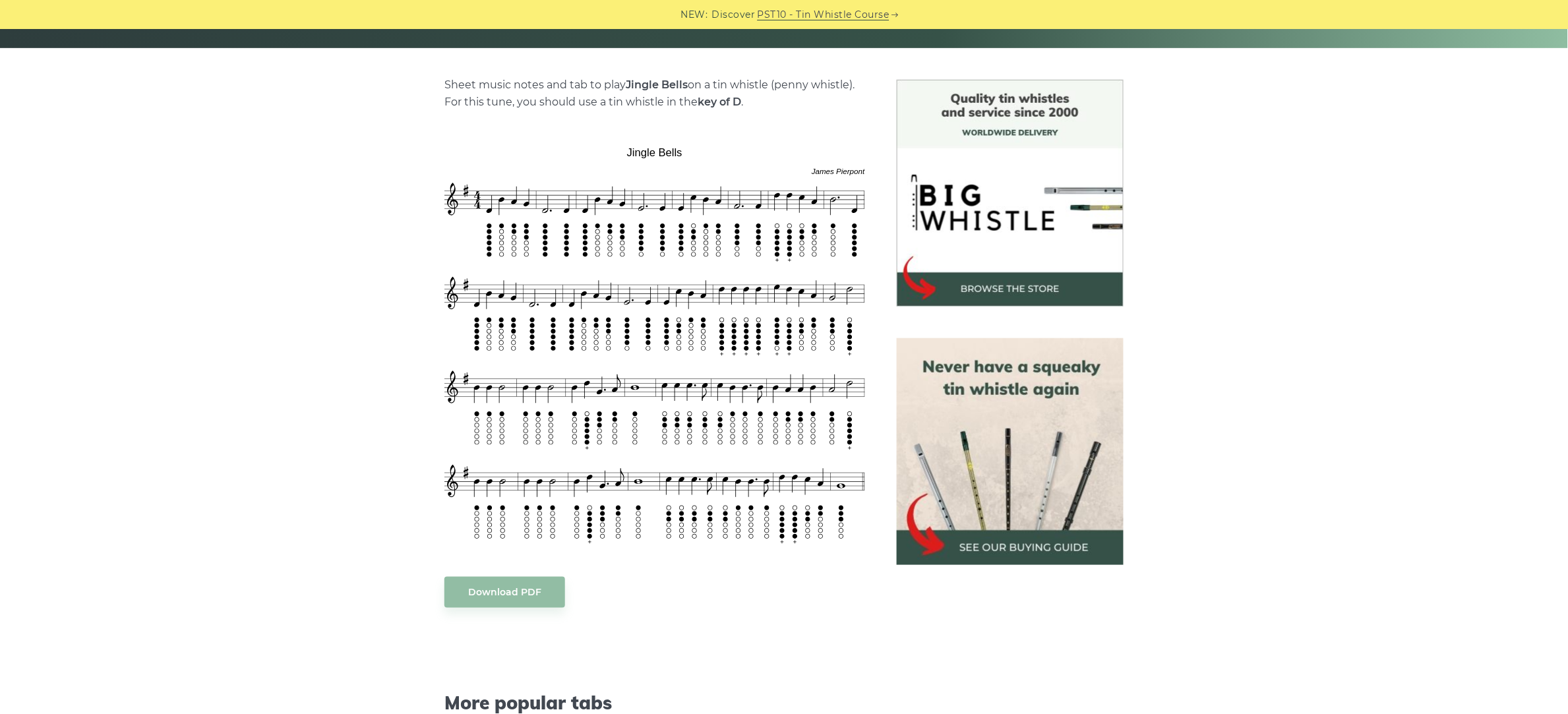
scroll to position [330, 0]
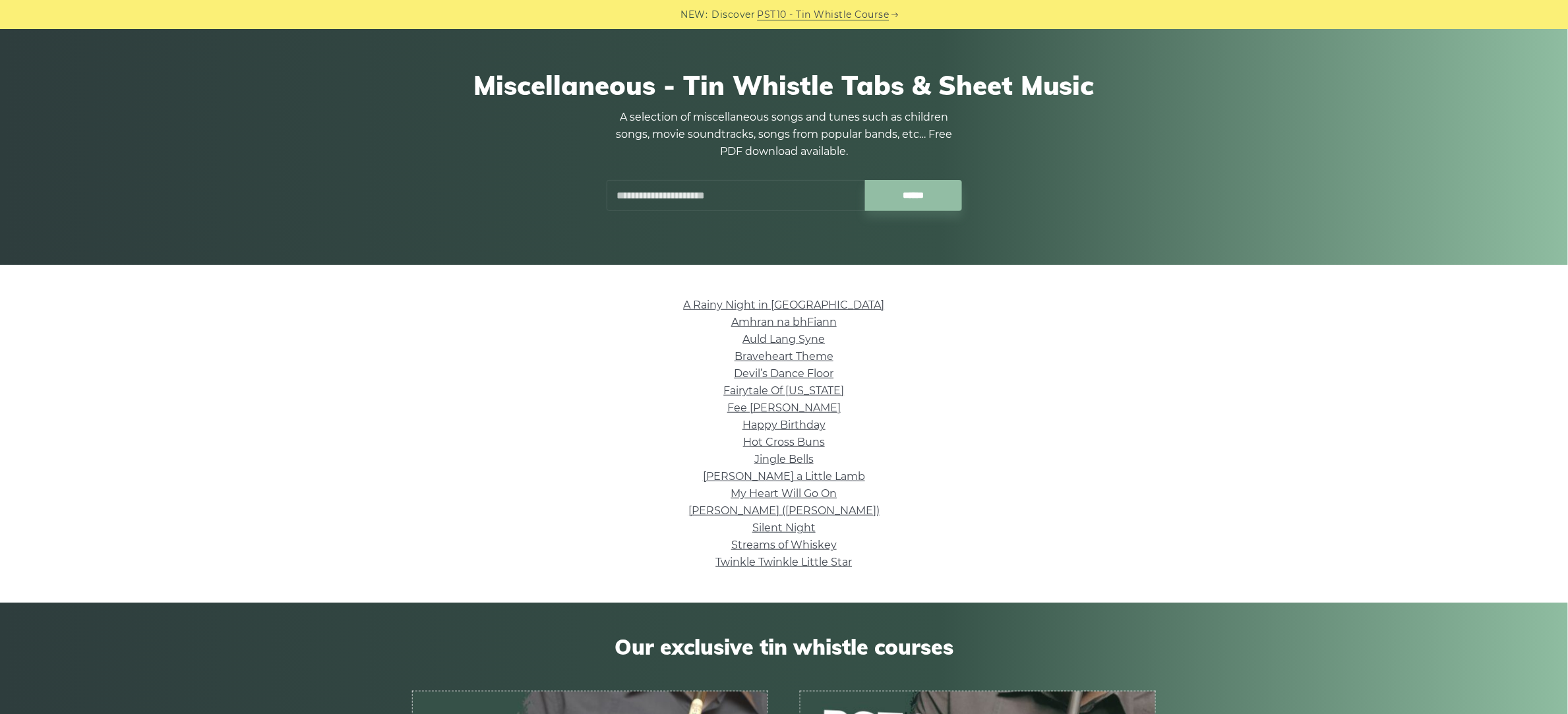
scroll to position [83, 0]
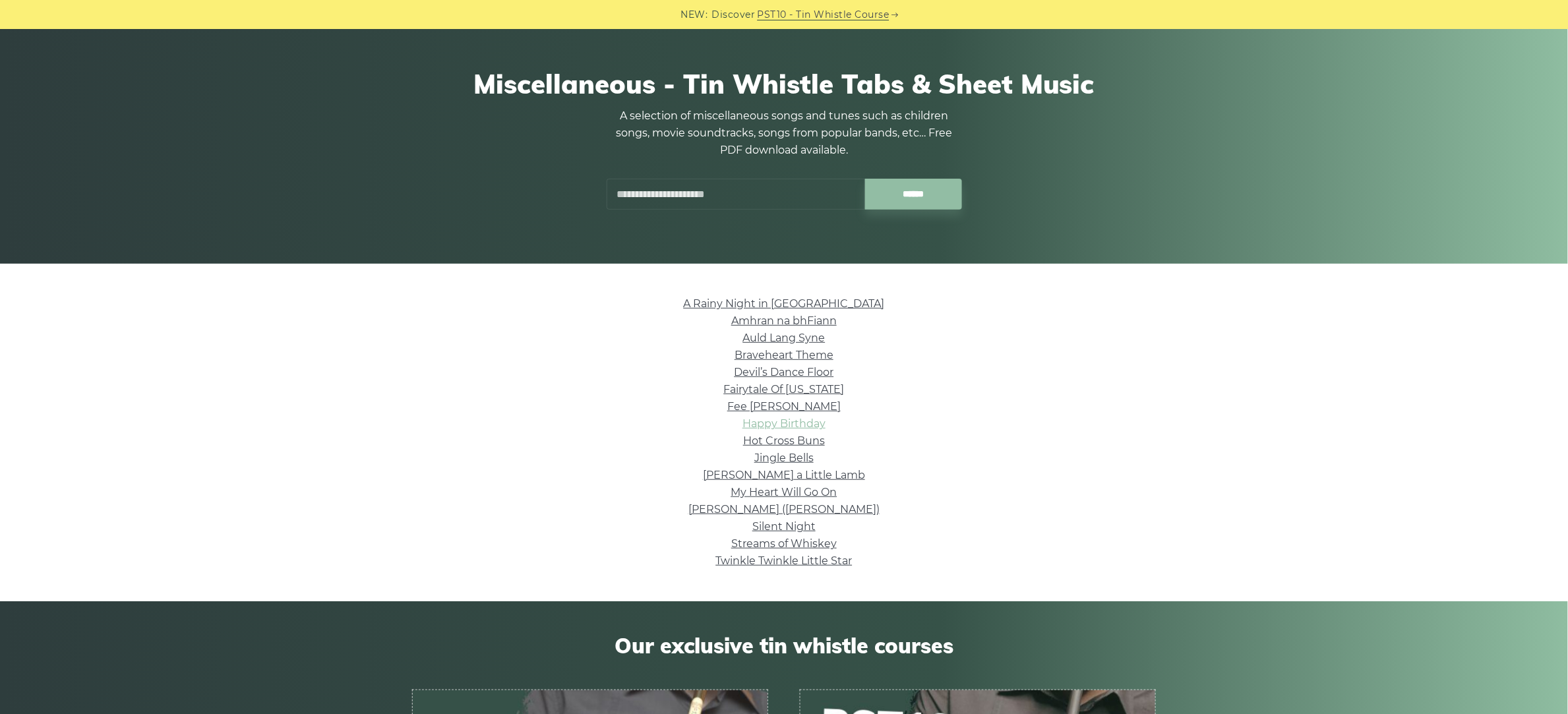
click at [793, 424] on link "Happy Birthday" at bounding box center [784, 424] width 83 height 13
click at [789, 442] on link "Hot Cross Buns" at bounding box center [784, 441] width 82 height 13
click at [783, 471] on link "Mary Had a Little Lamb" at bounding box center [784, 475] width 162 height 13
click at [776, 488] on link "My Heart Will Go On" at bounding box center [784, 492] width 106 height 13
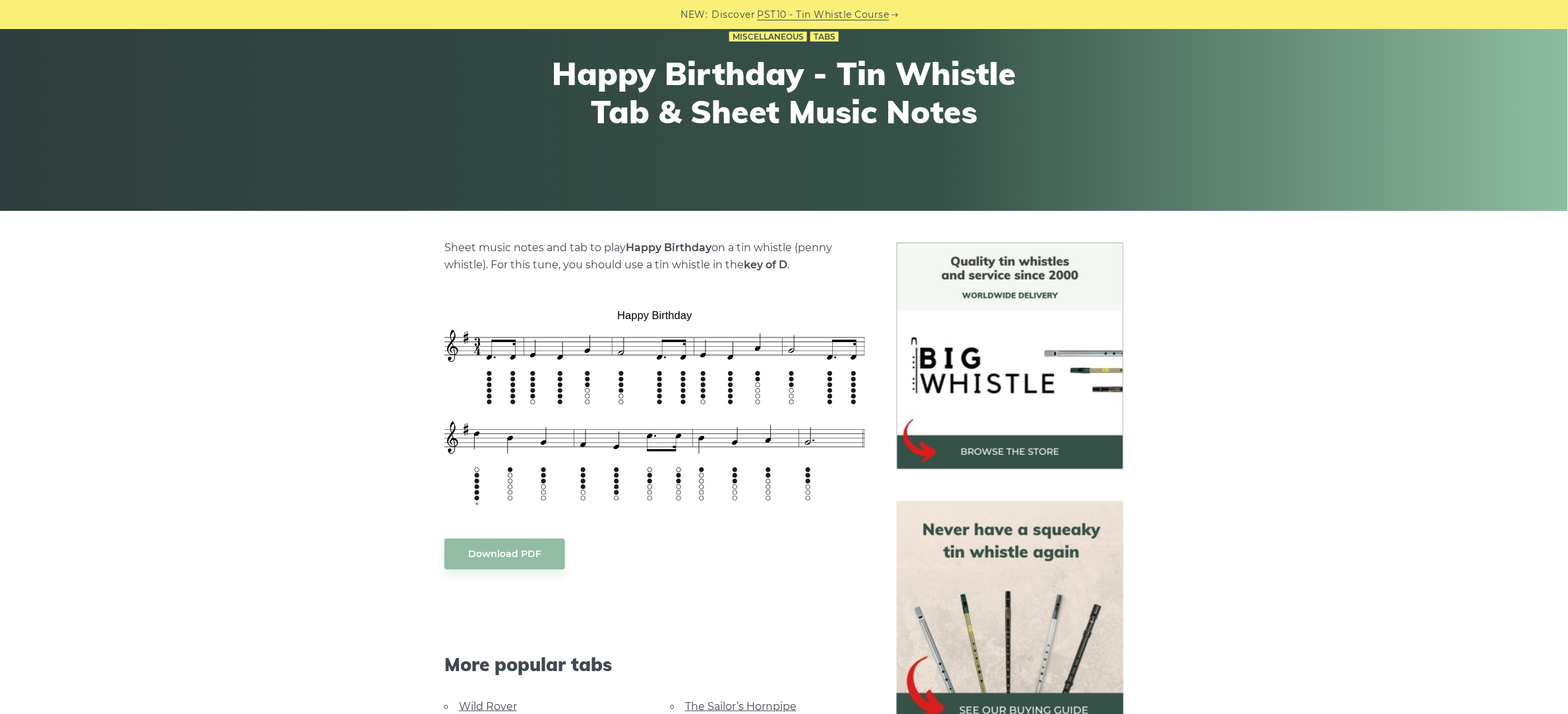
scroll to position [165, 0]
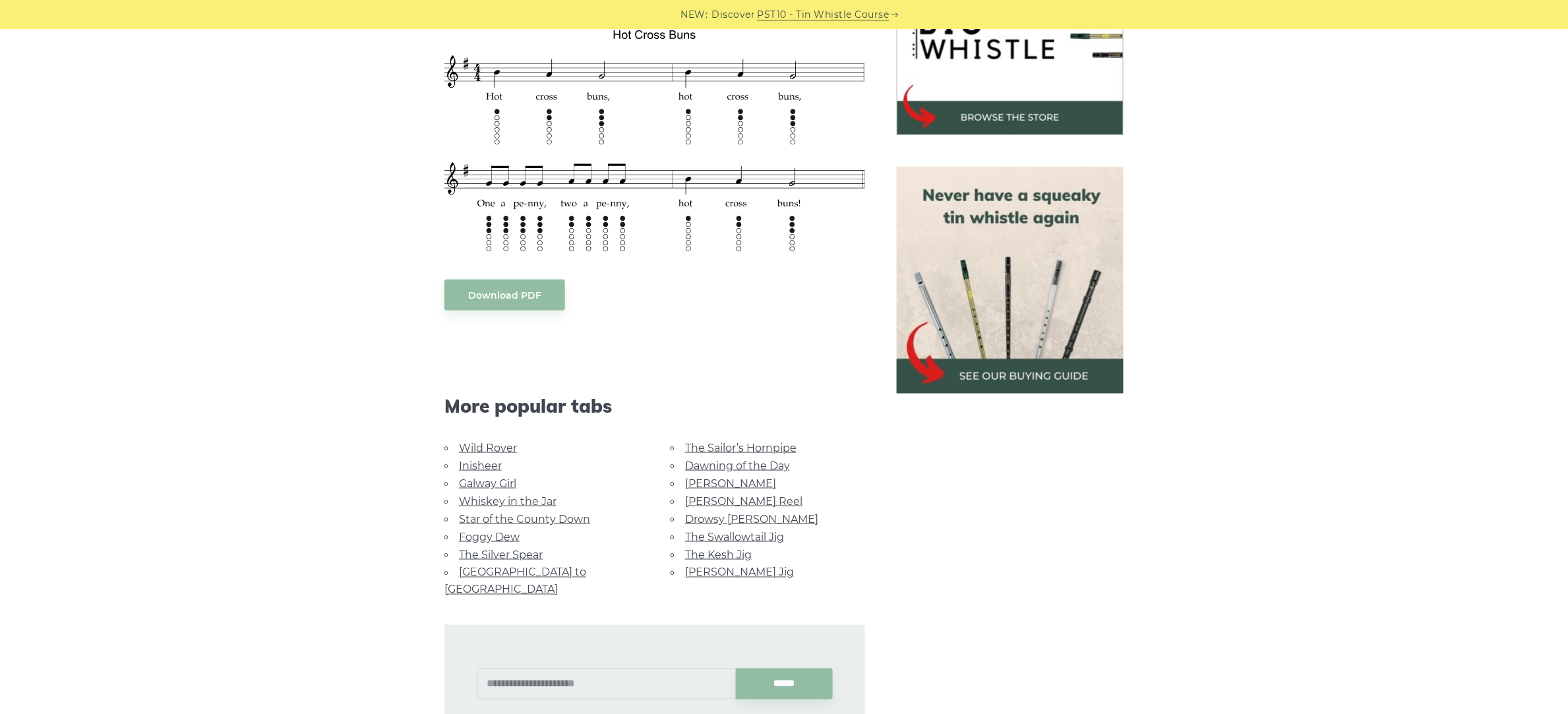
scroll to position [495, 0]
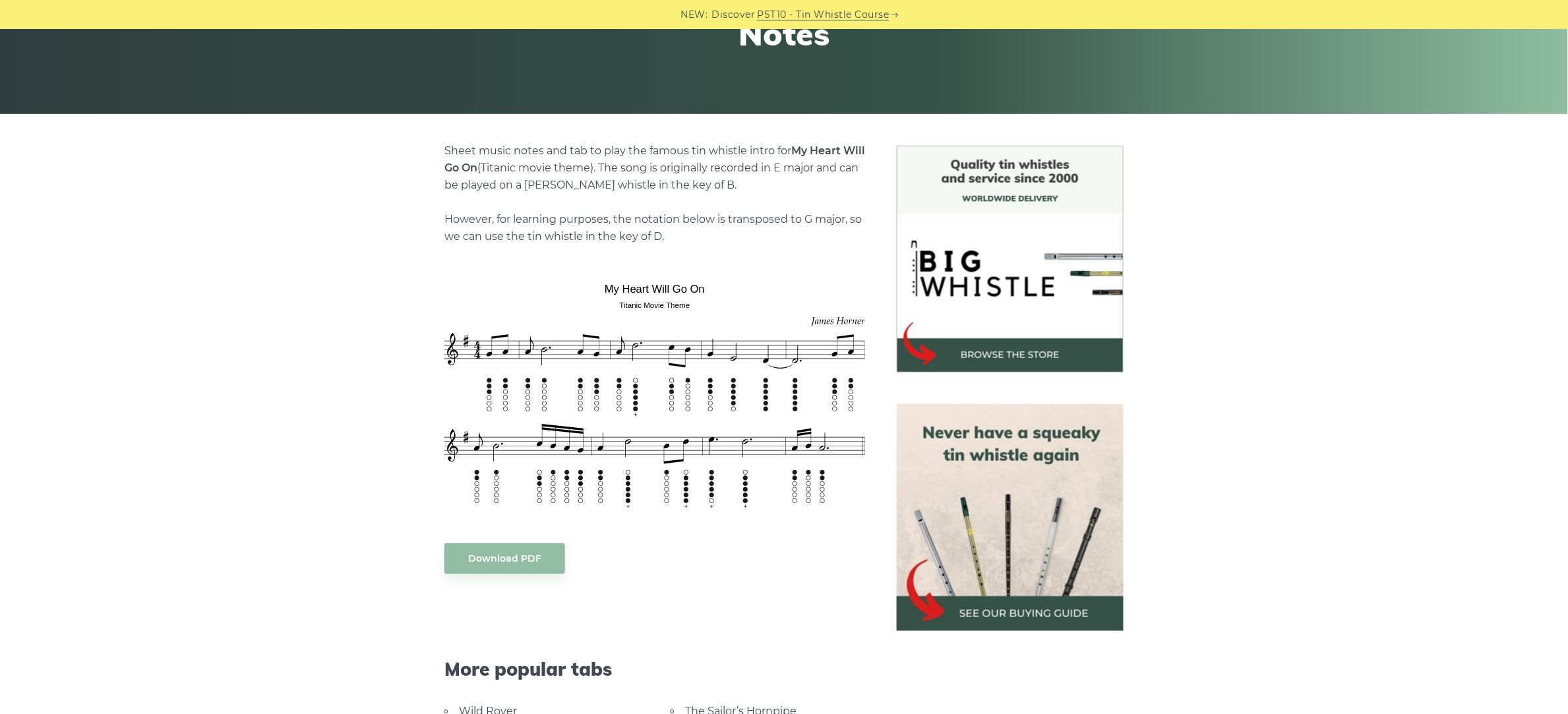
scroll to position [247, 0]
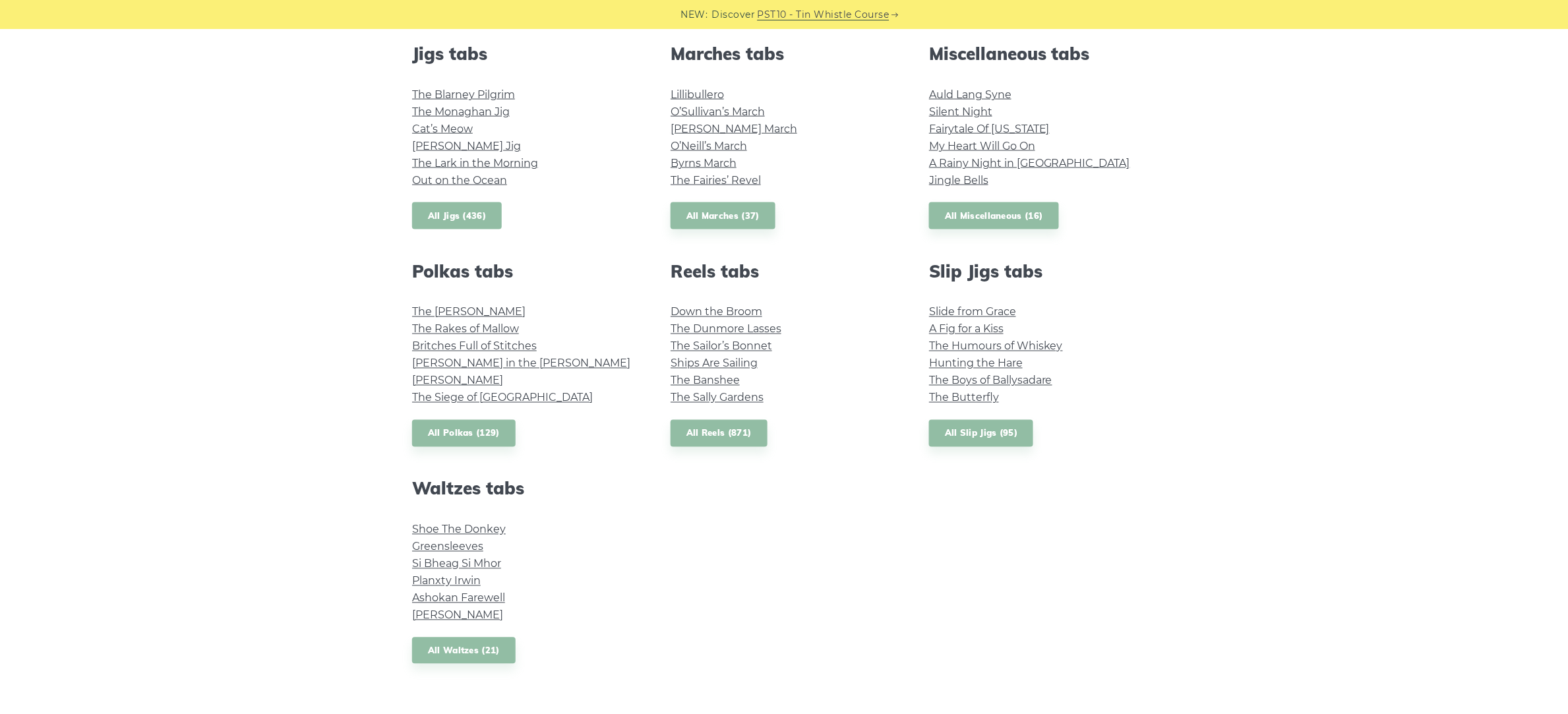
click at [483, 219] on link "All Jigs (436)" at bounding box center [457, 216] width 90 height 27
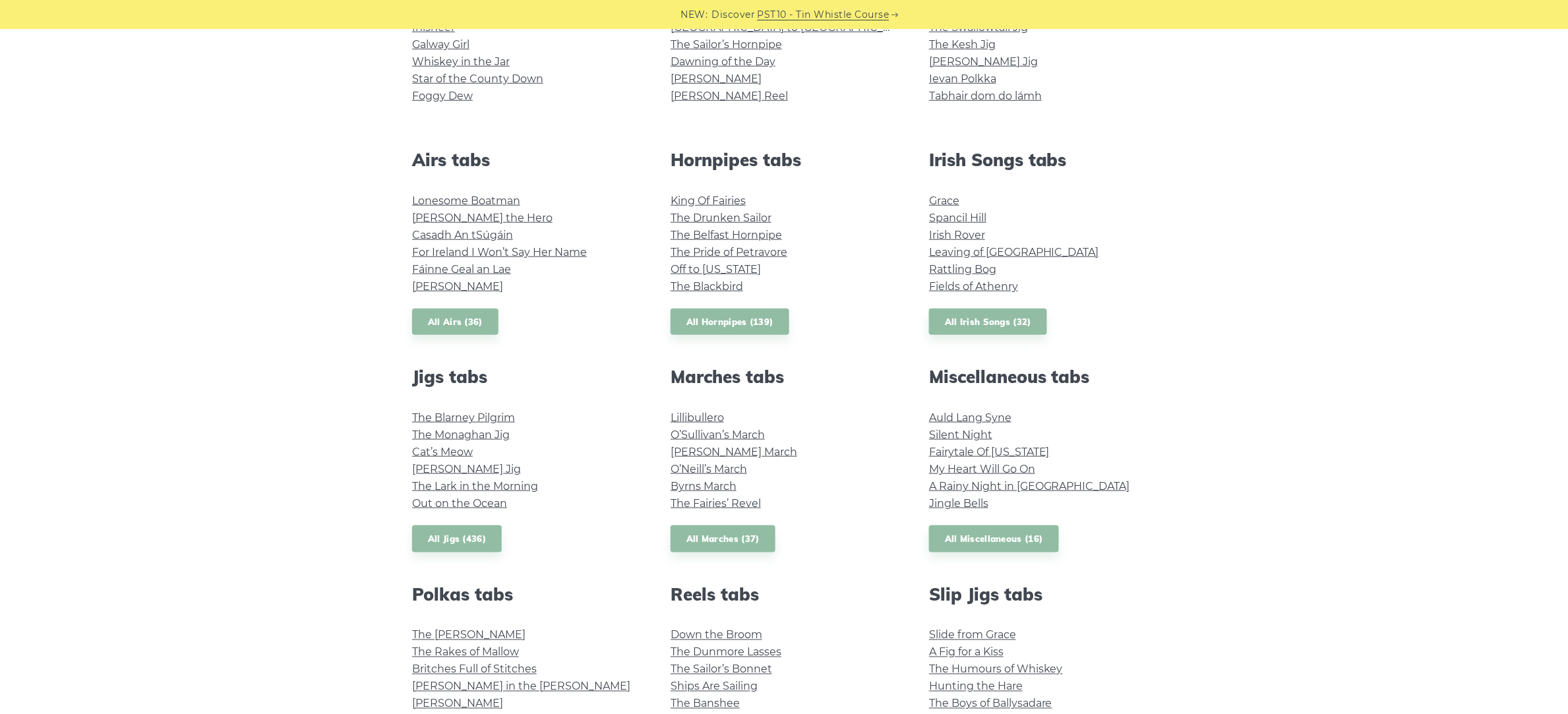
scroll to position [412, 0]
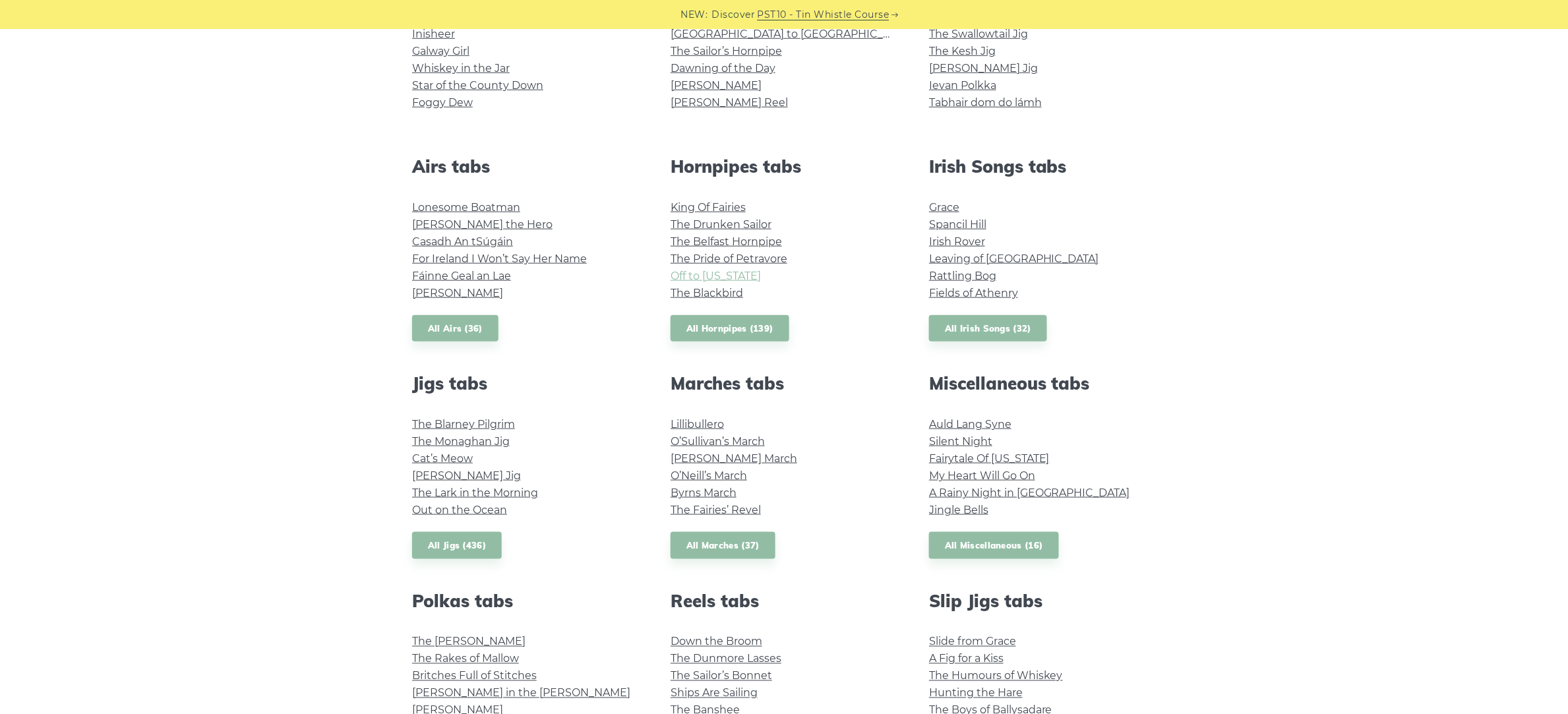
click at [730, 273] on link "Off to California" at bounding box center [715, 276] width 90 height 13
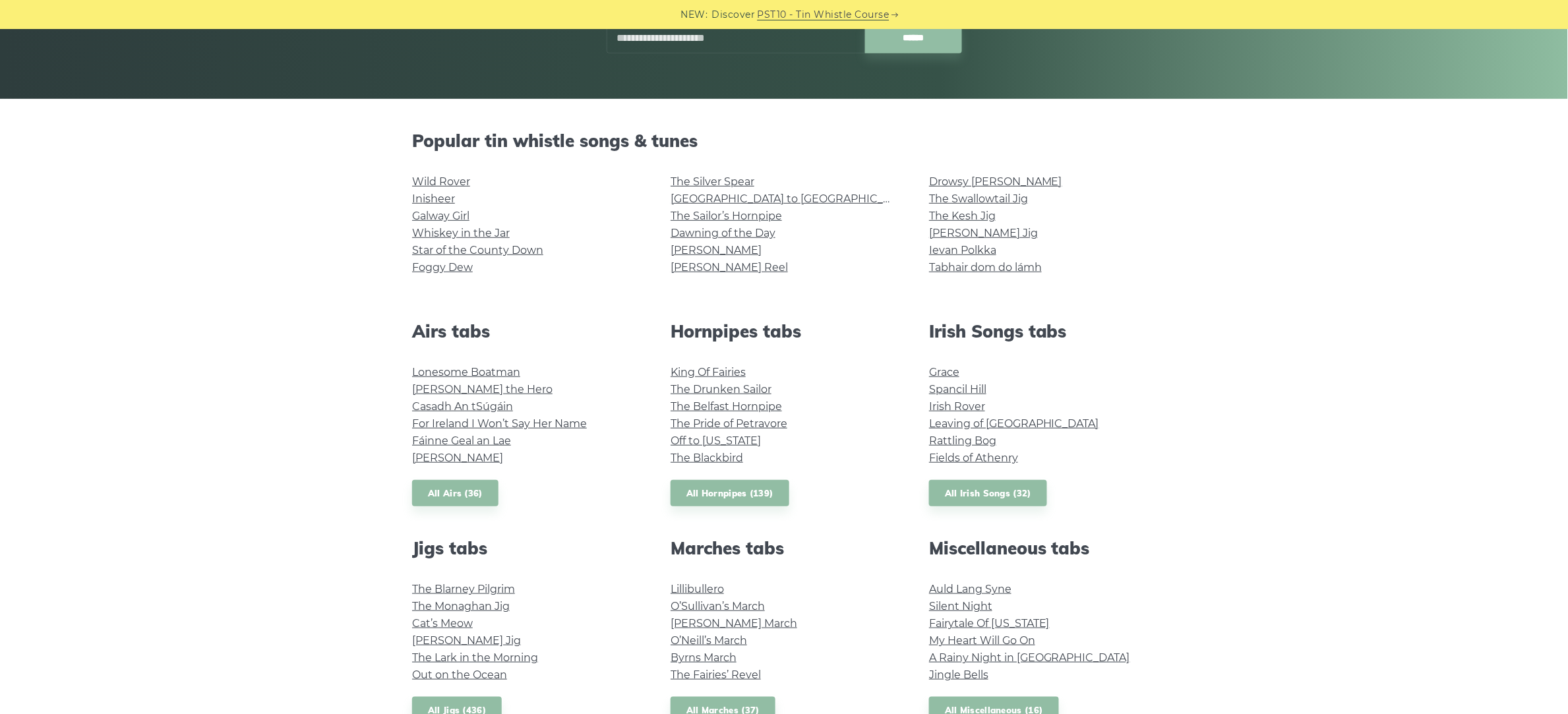
scroll to position [330, 0]
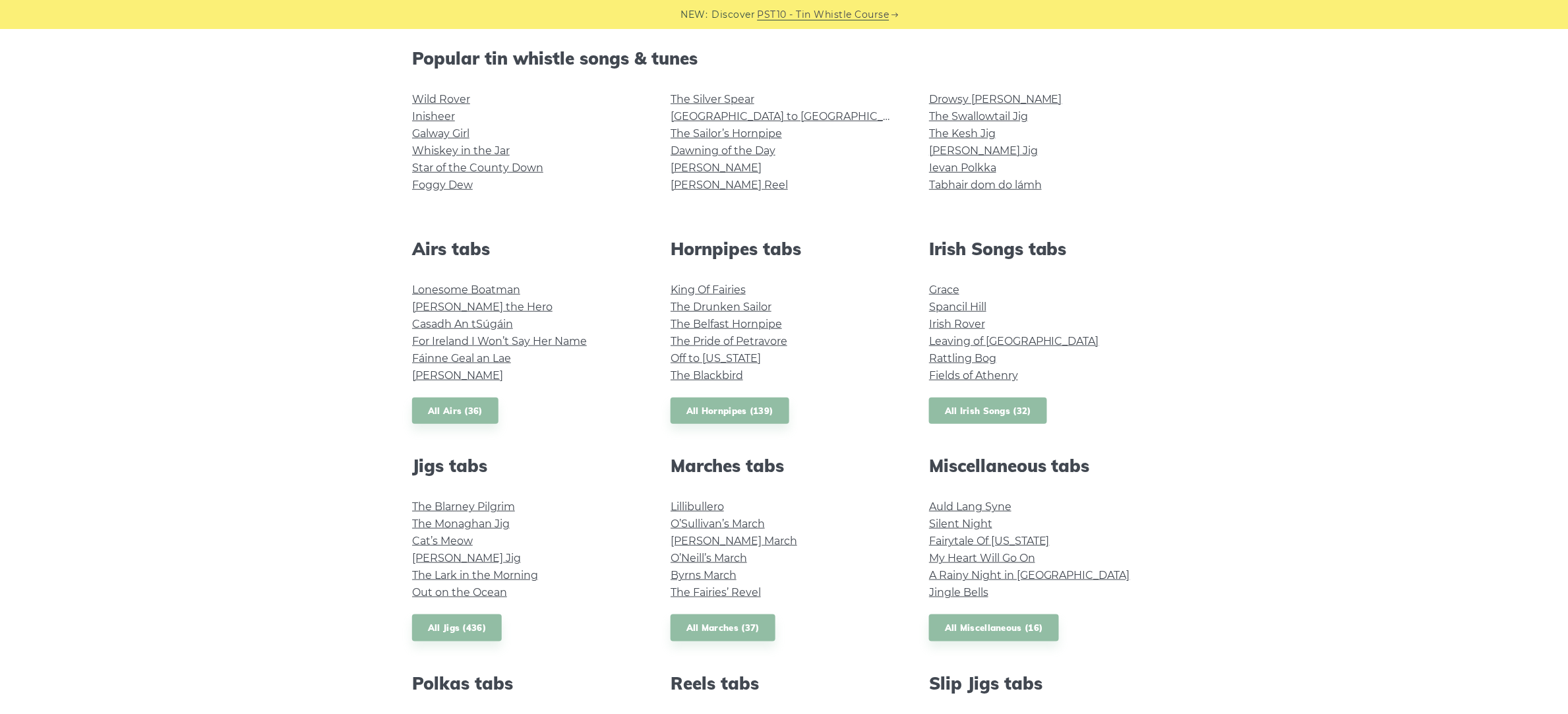
click at [967, 409] on link "All Irish Songs (32)" at bounding box center [988, 411] width 118 height 27
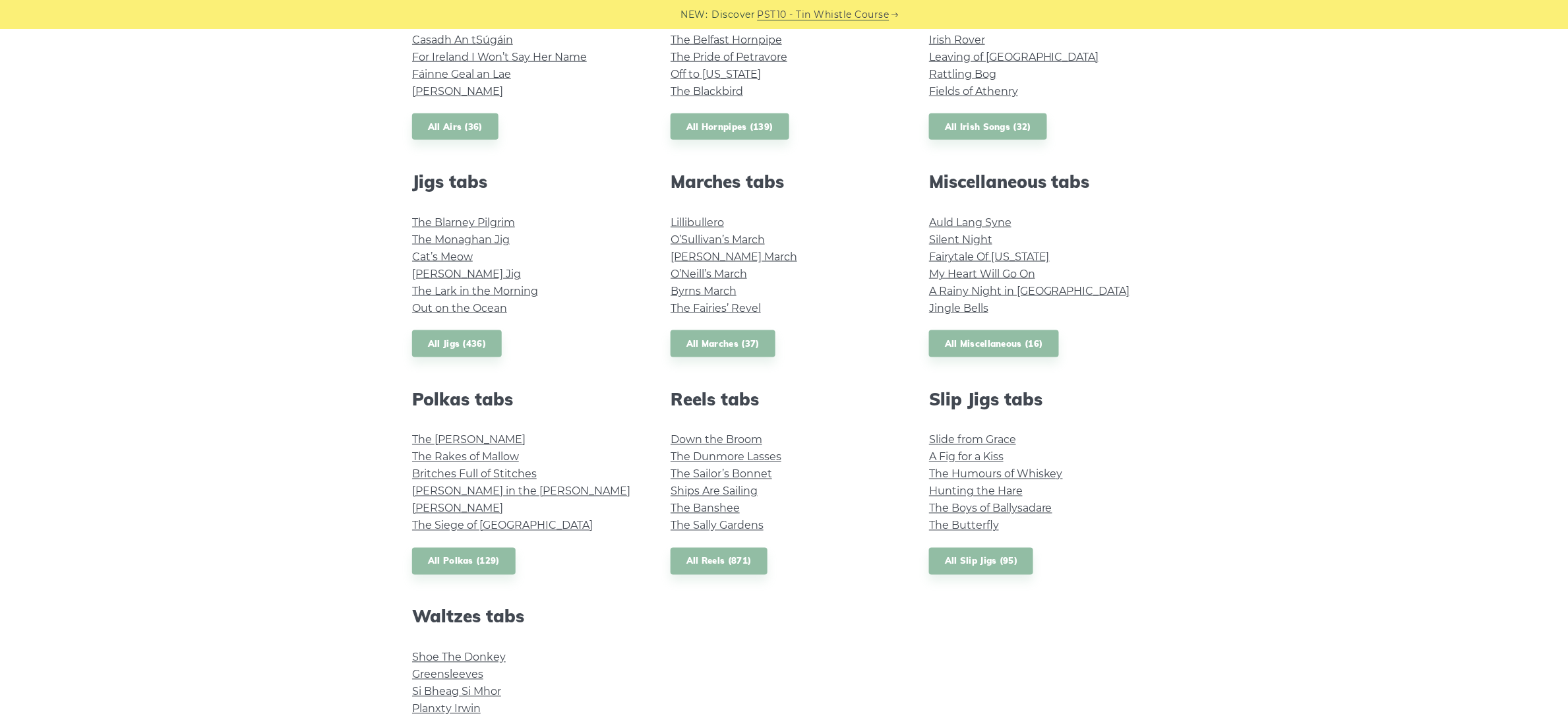
scroll to position [659, 0]
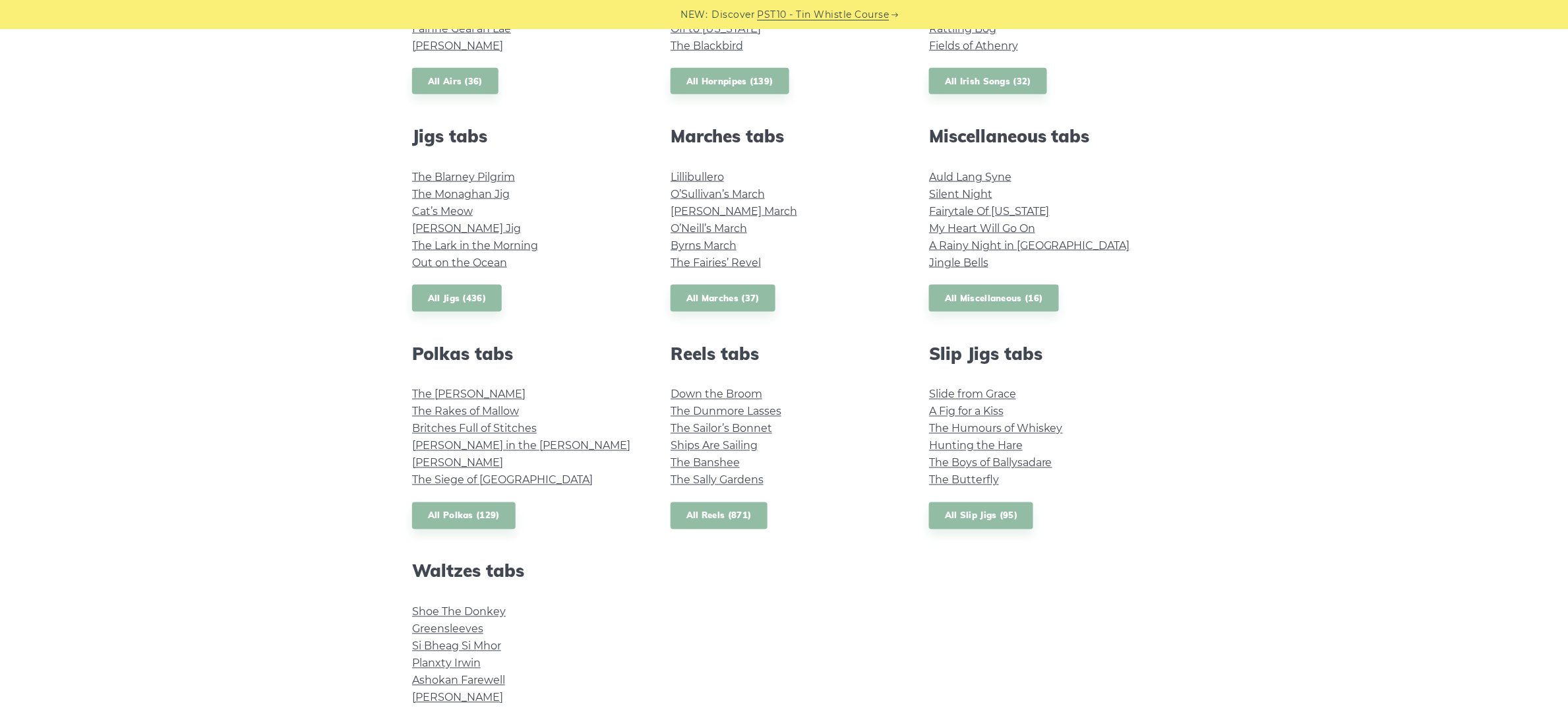
click at [738, 517] on link "All Reels (871)" at bounding box center [719, 516] width 97 height 27
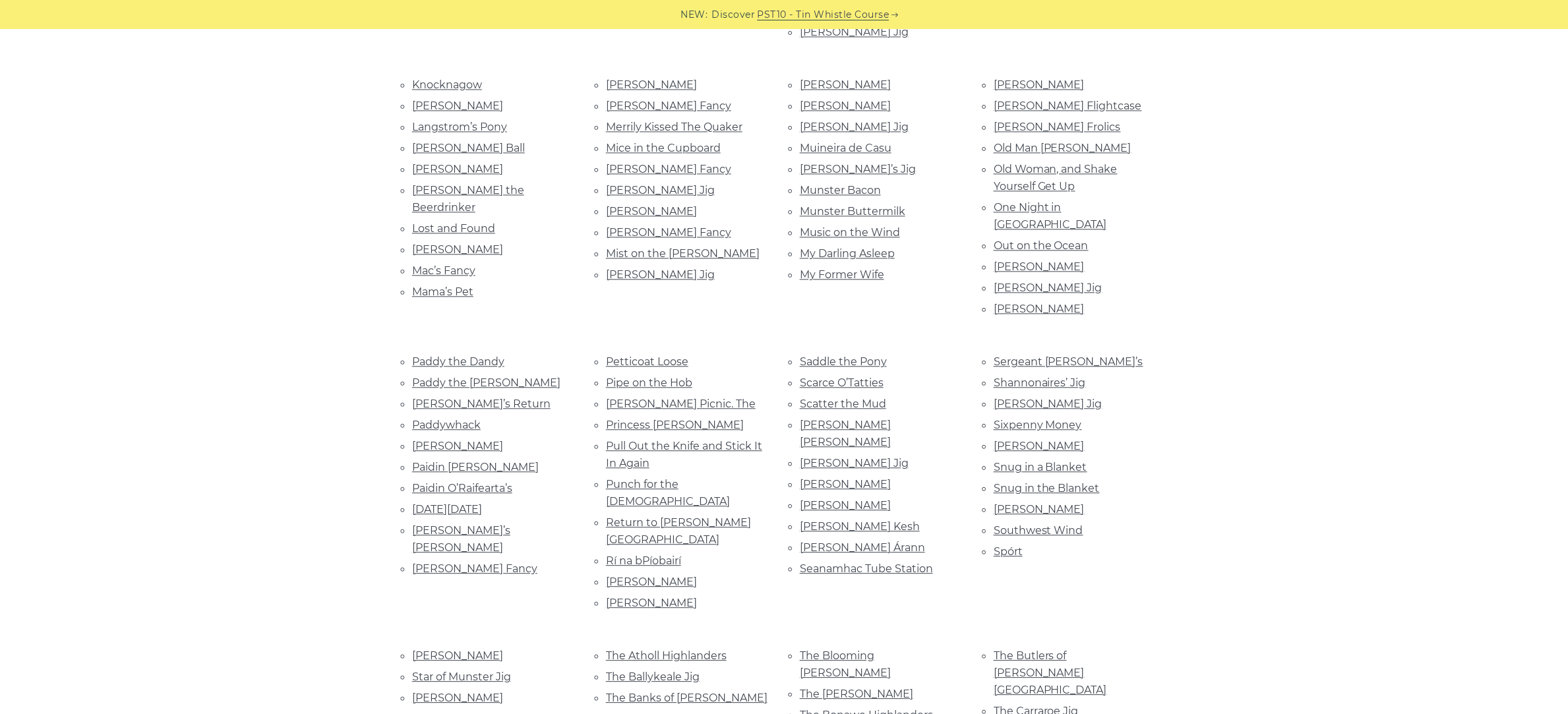
scroll to position [1154, 0]
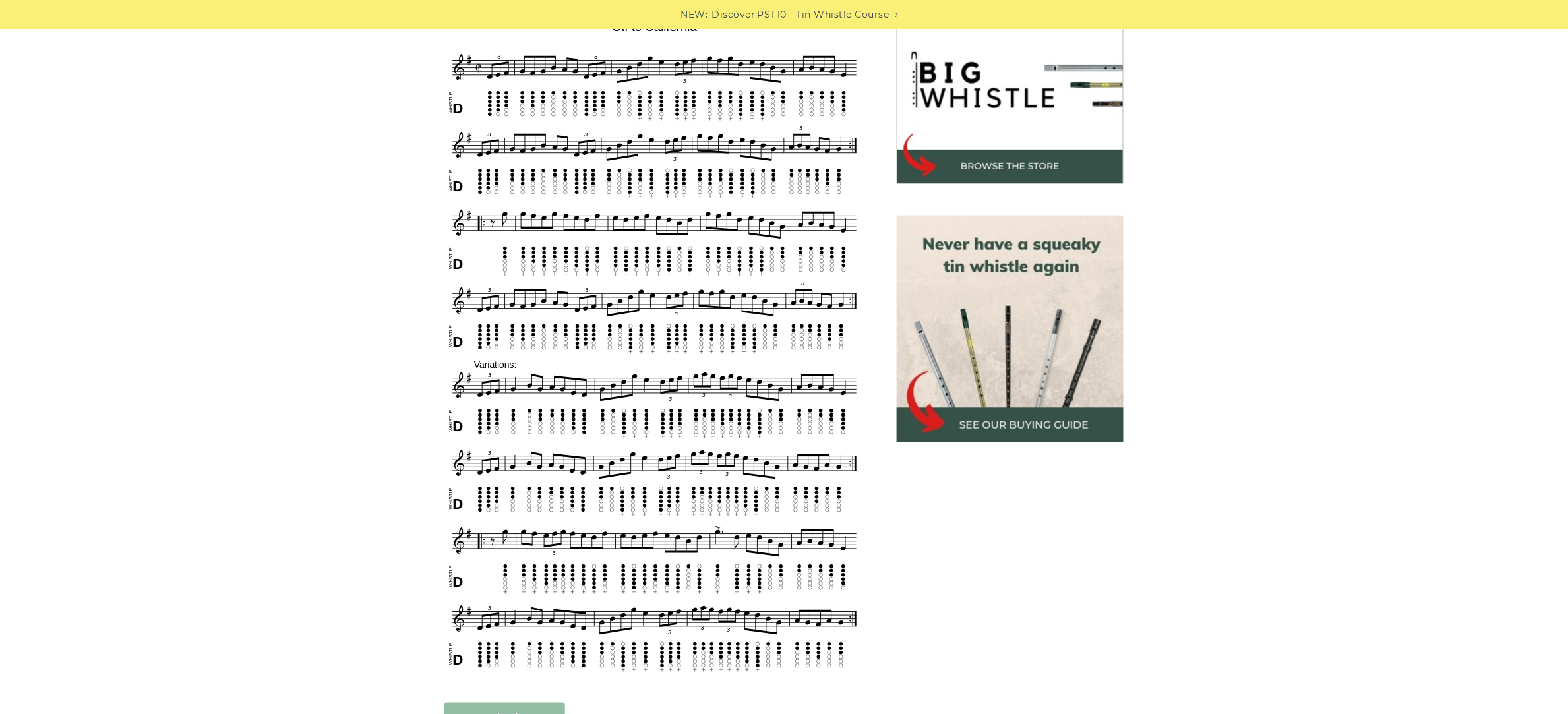
scroll to position [412, 0]
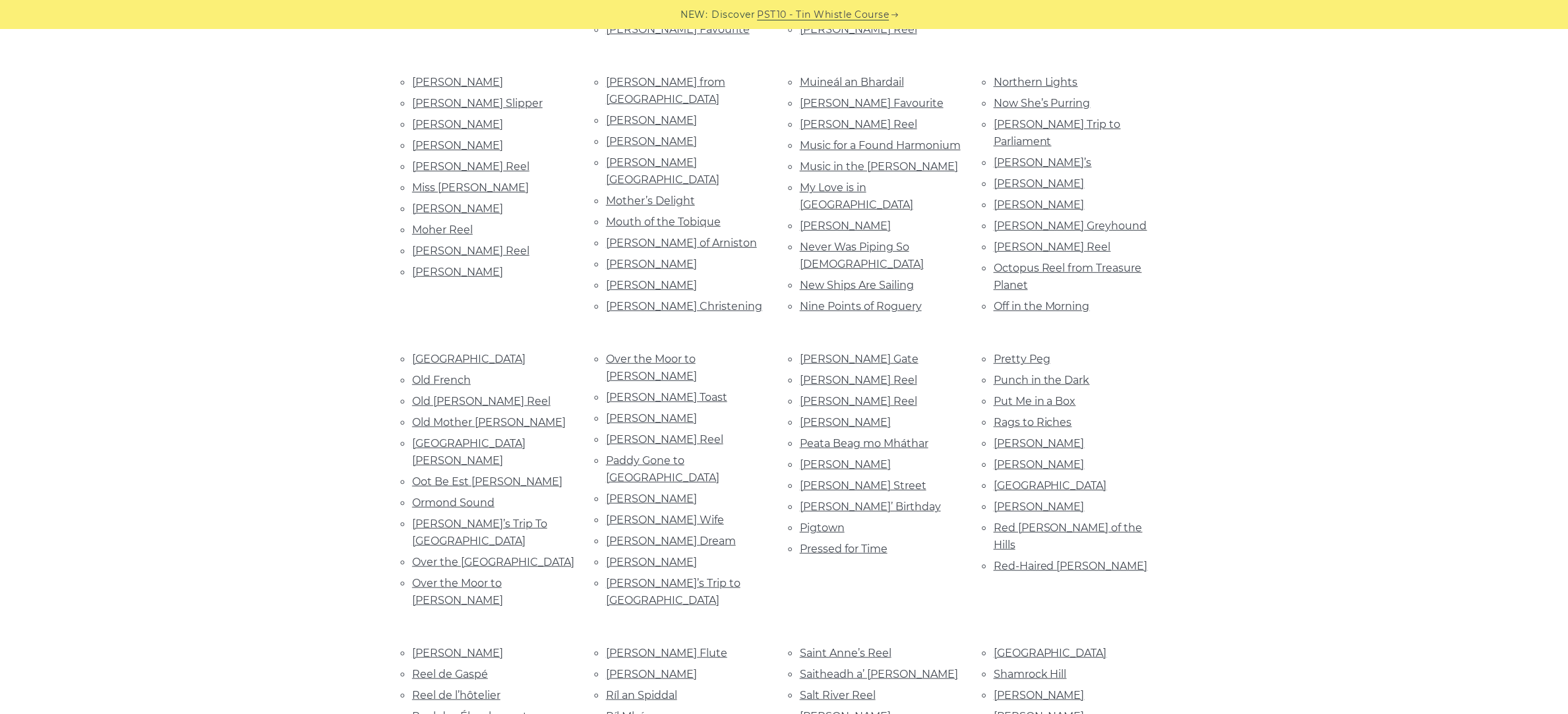
scroll to position [2268, 0]
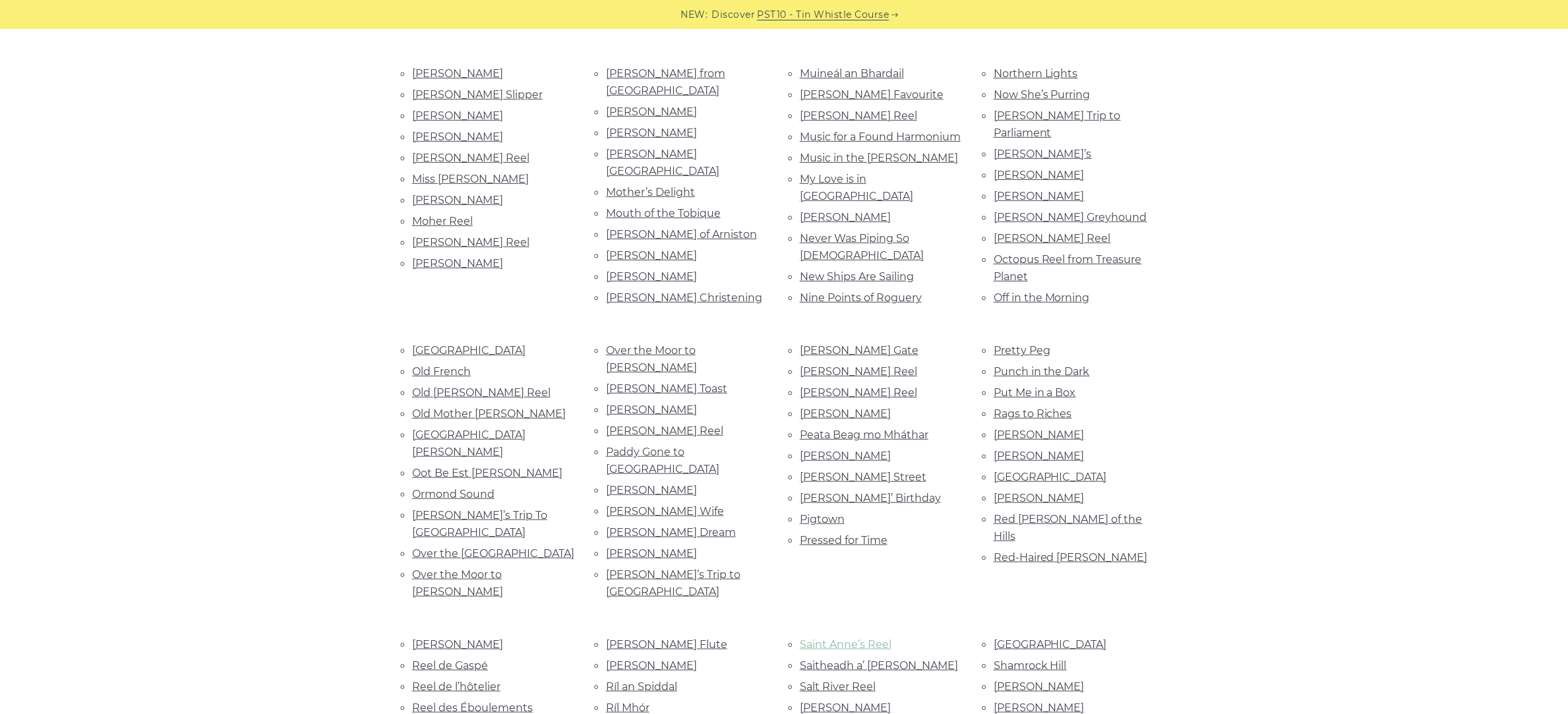
click at [829, 638] on link "Saint Anne’s Reel" at bounding box center [846, 645] width 92 height 13
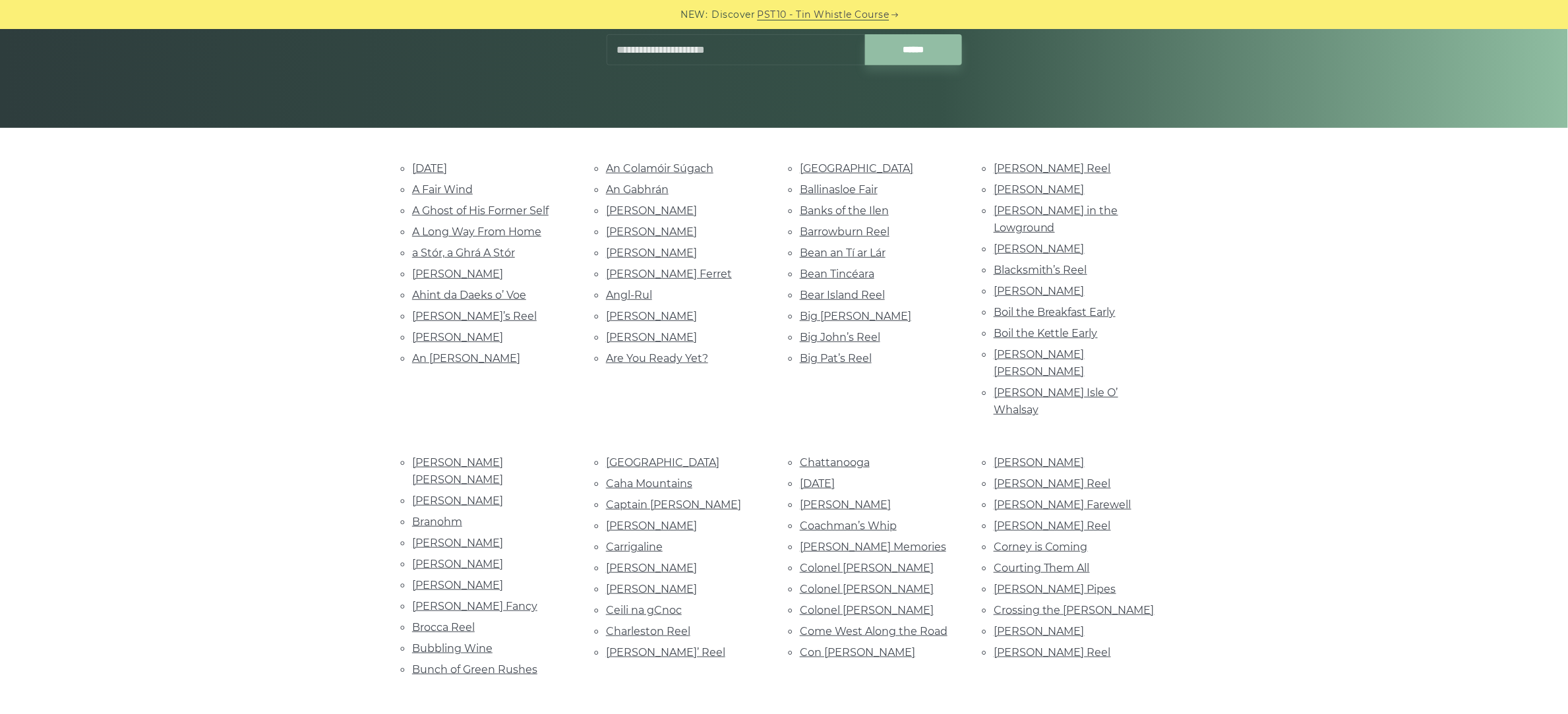
scroll to position [247, 0]
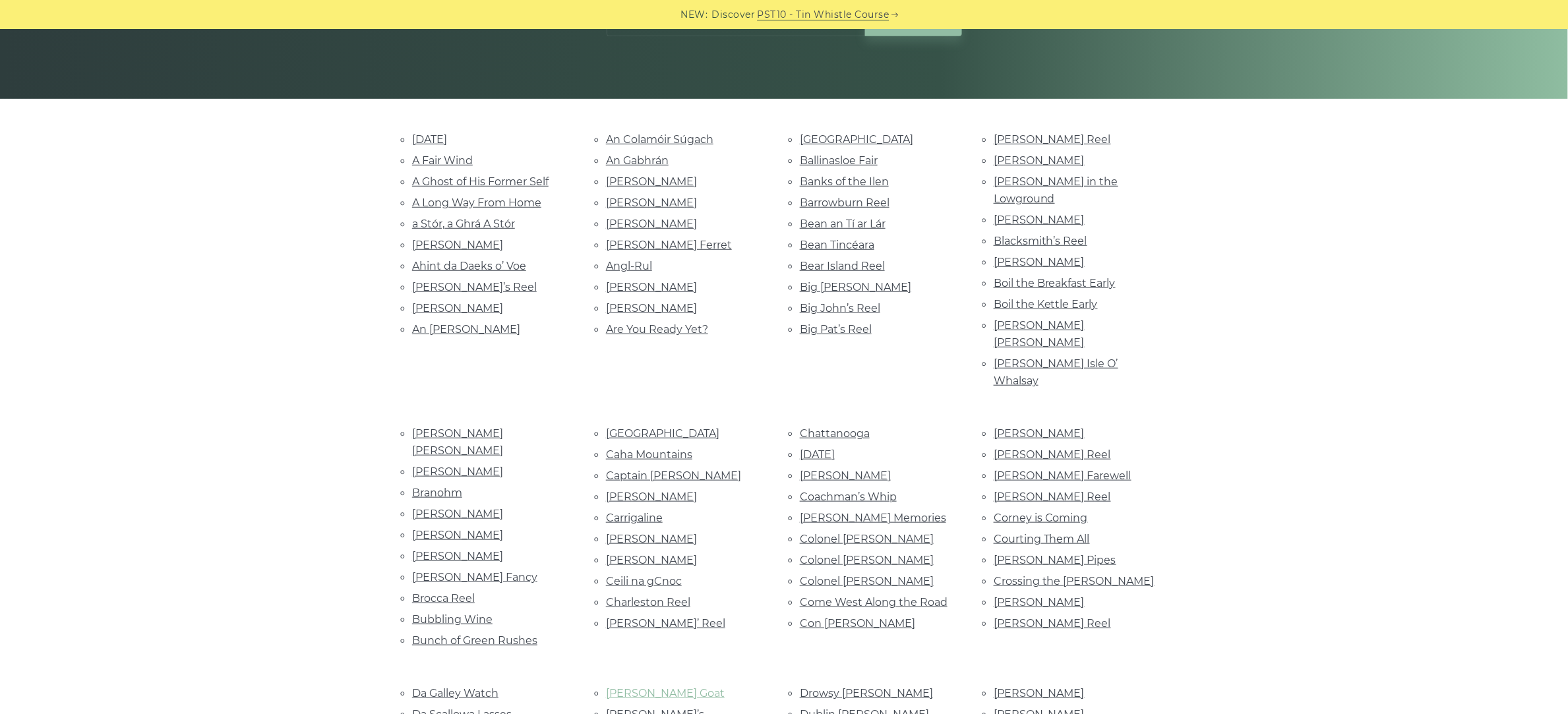
click at [628, 687] on link "[PERSON_NAME] Goat" at bounding box center [666, 693] width 119 height 13
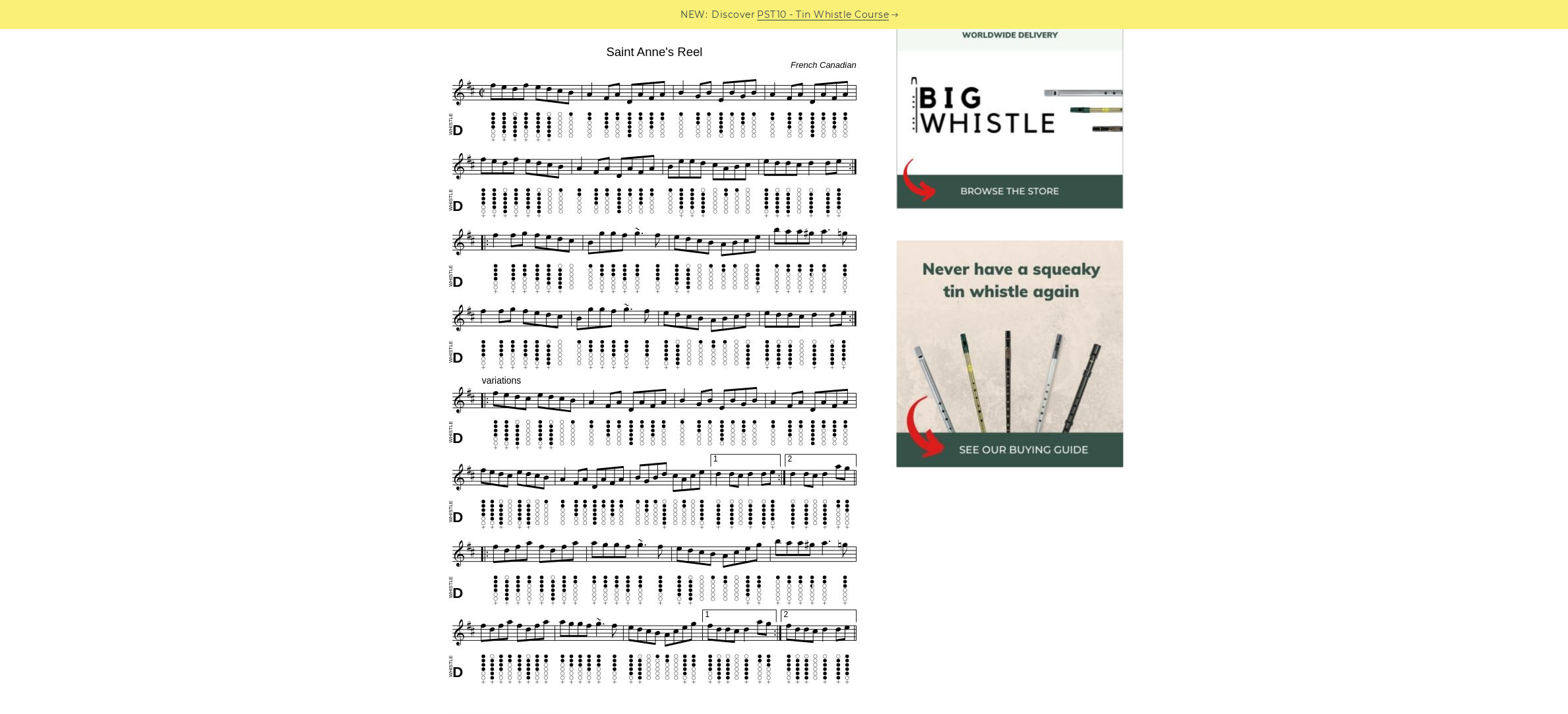
scroll to position [392, 0]
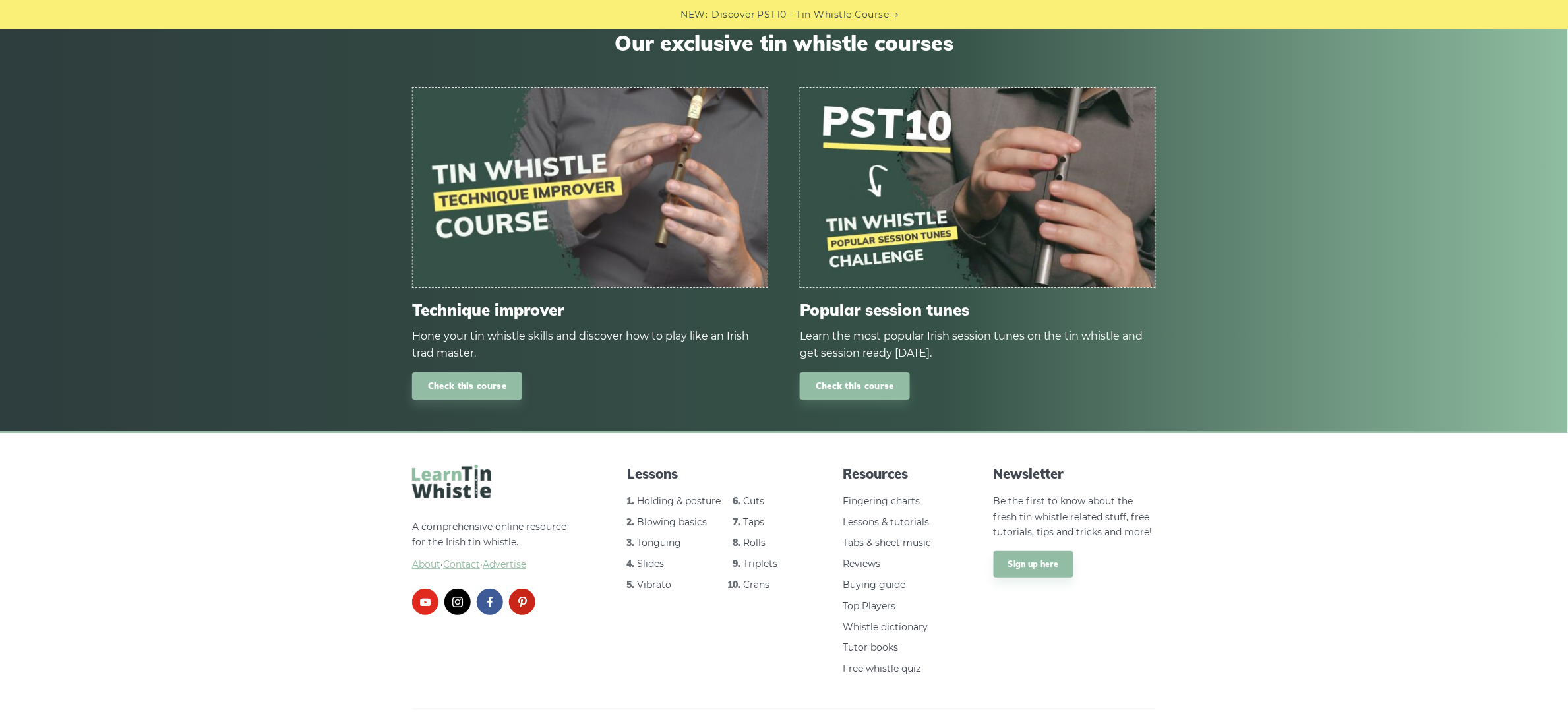
scroll to position [1924, 0]
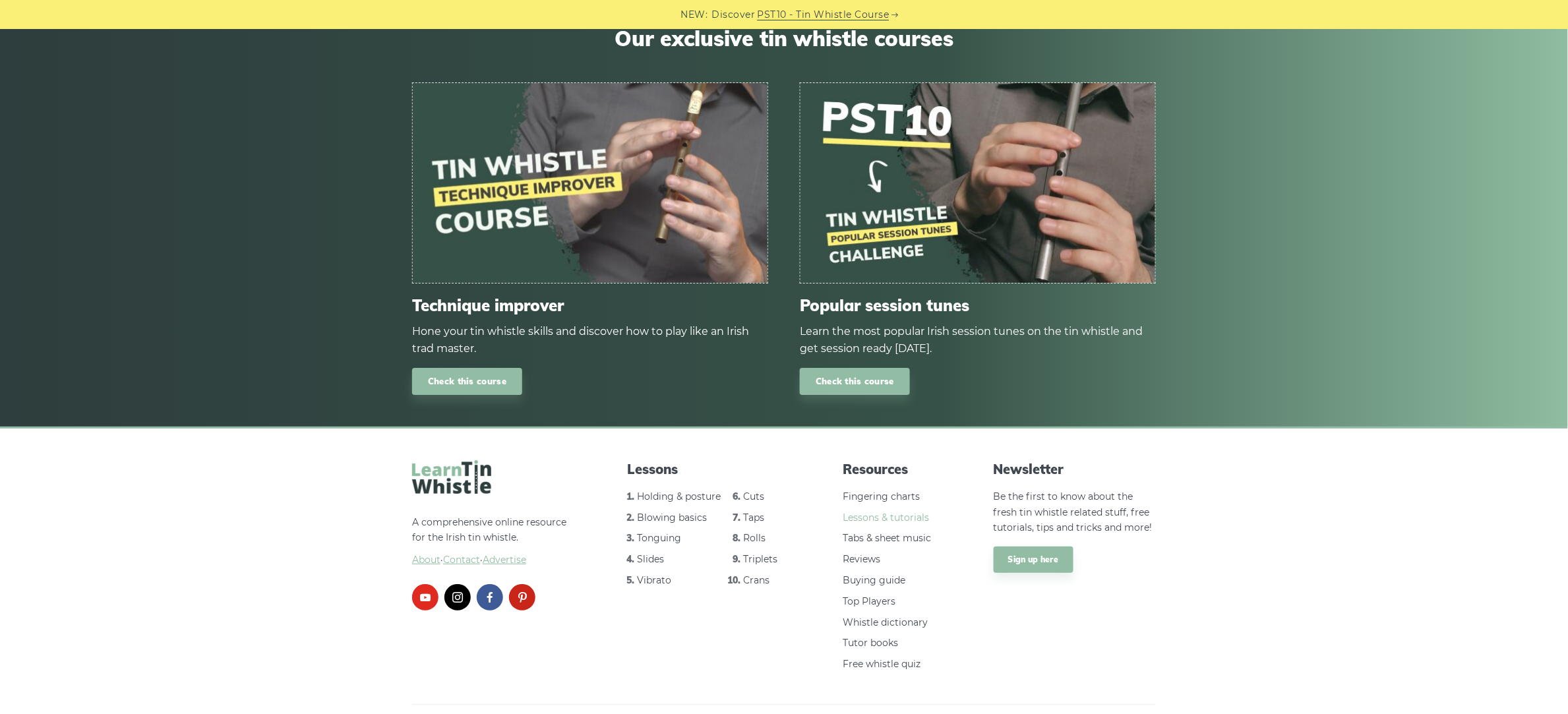
click at [881, 512] on link "Lessons & tutorials" at bounding box center [886, 517] width 86 height 12
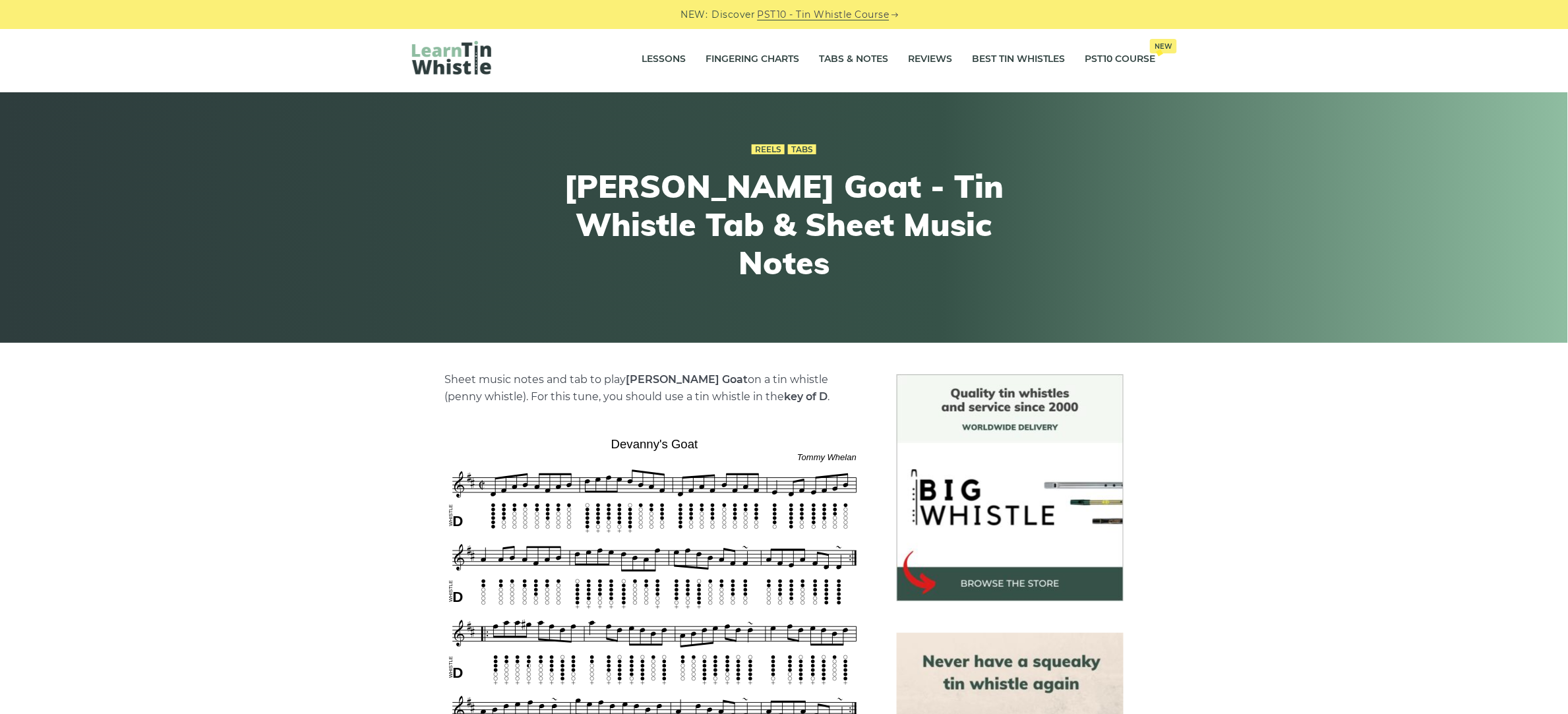
scroll to position [0, 0]
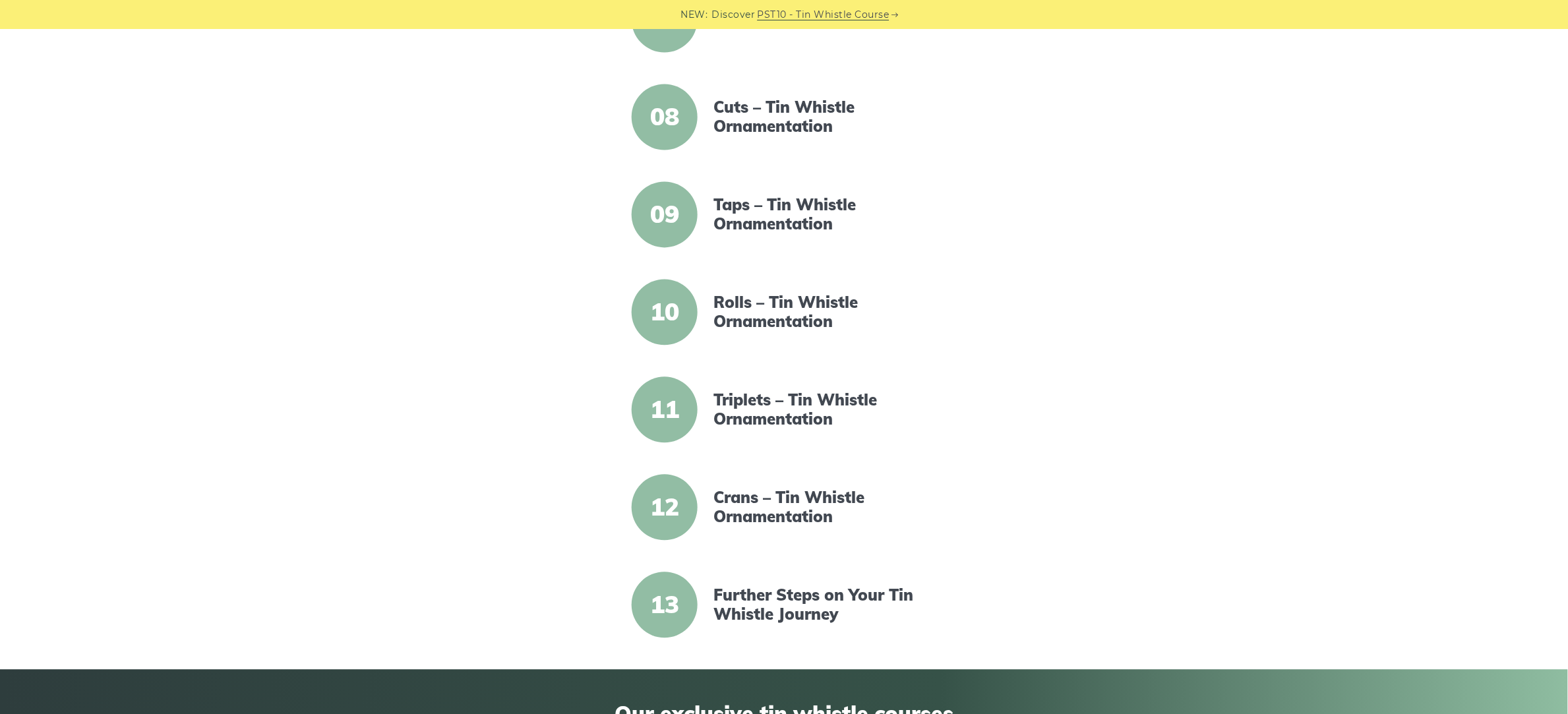
scroll to position [989, 0]
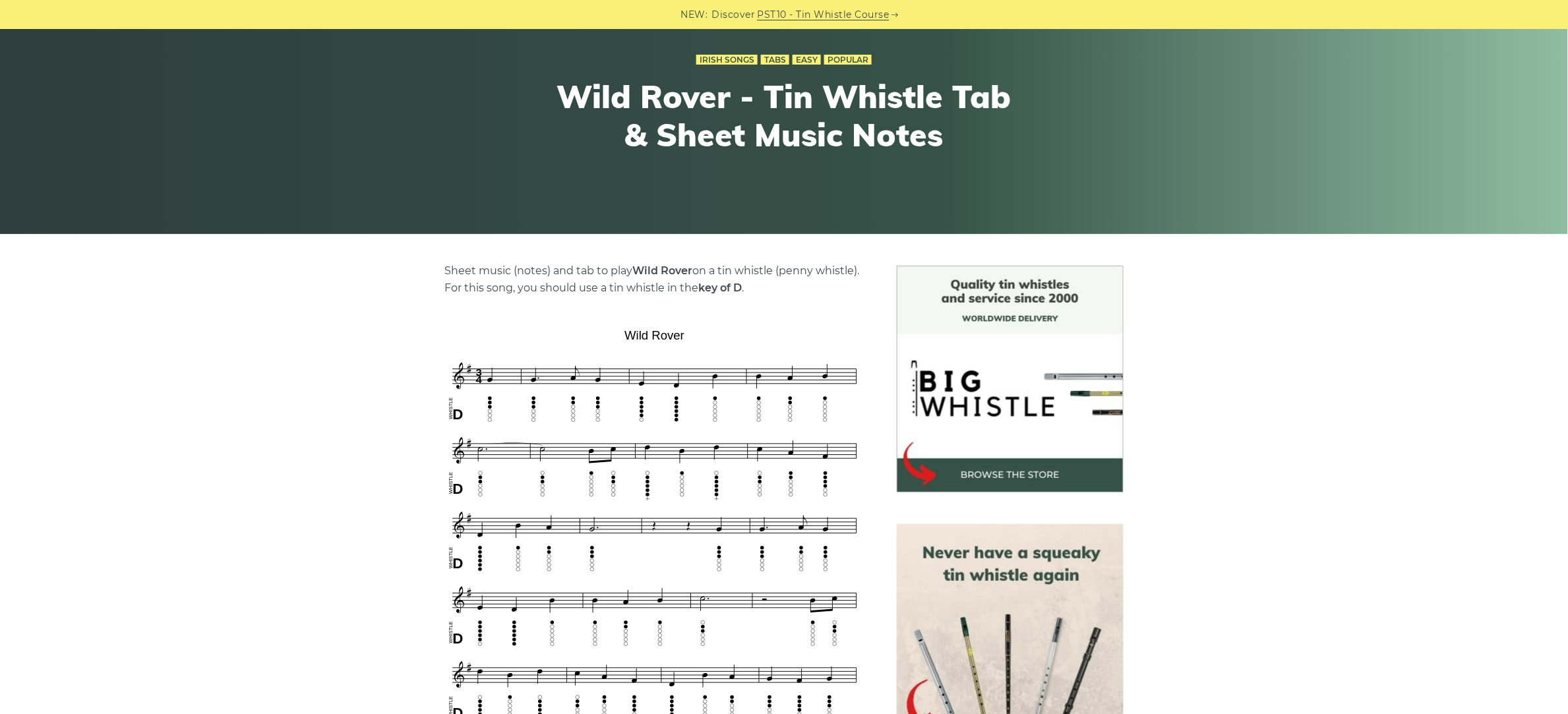
scroll to position [59, 0]
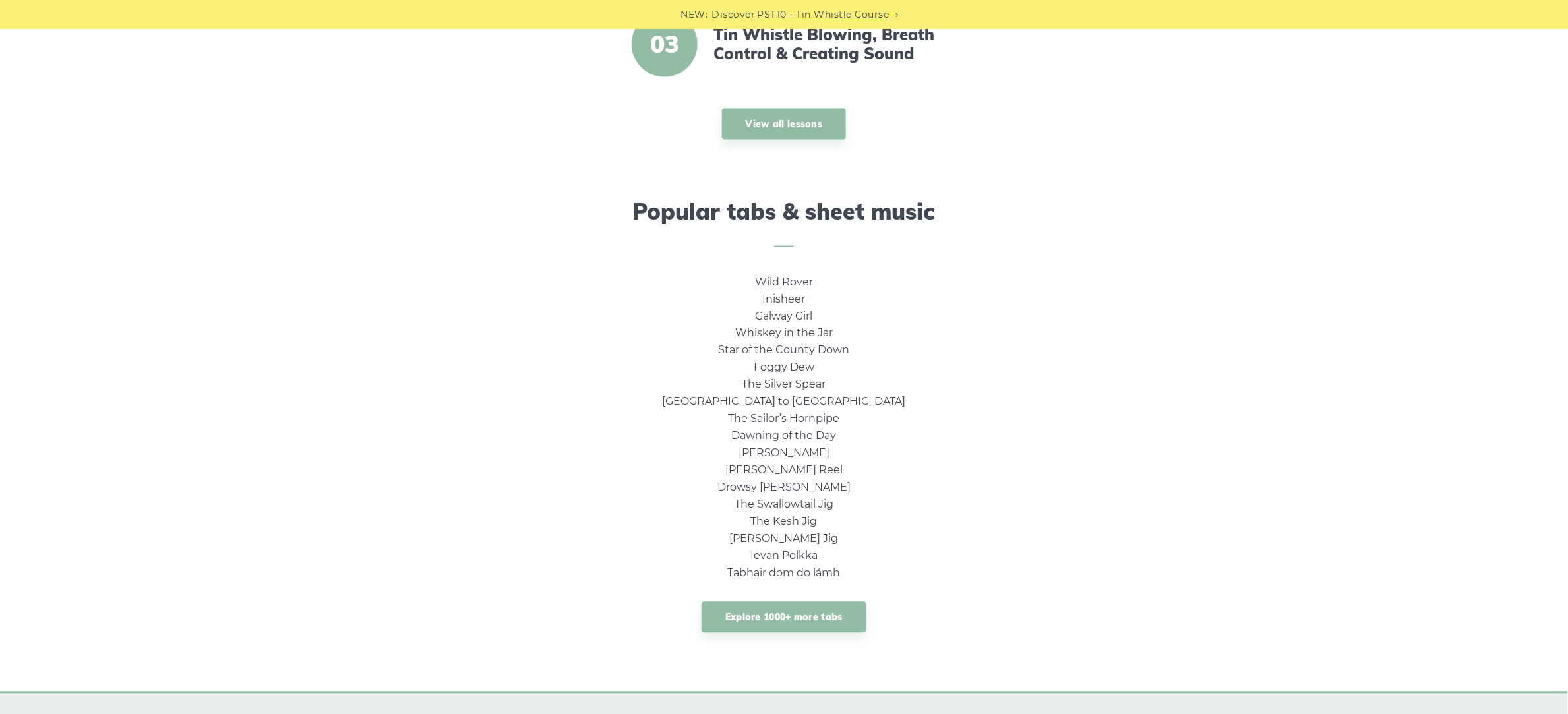
scroll to position [742, 0]
